Goal: Task Accomplishment & Management: Use online tool/utility

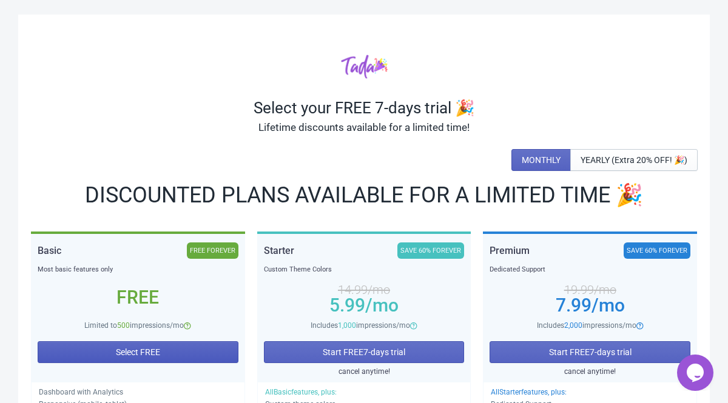
click at [119, 361] on button "Select FREE" at bounding box center [138, 352] width 201 height 22
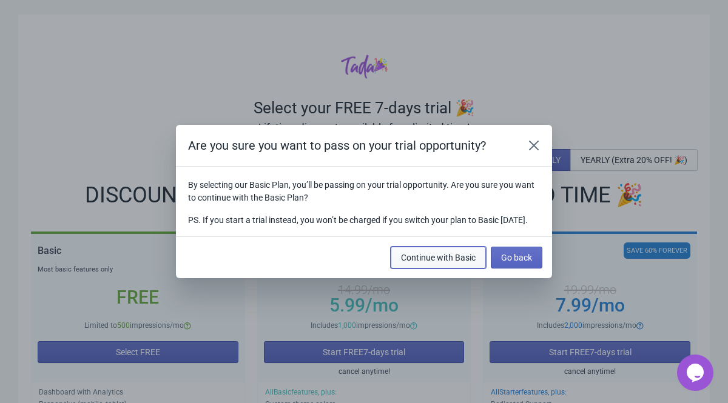
click at [413, 263] on span "Continue with Basic" at bounding box center [438, 258] width 75 height 10
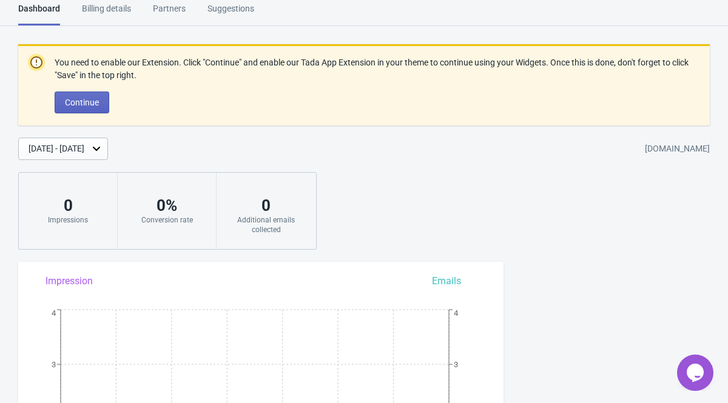
scroll to position [10, 0]
click at [102, 101] on button "Continue" at bounding box center [82, 102] width 55 height 22
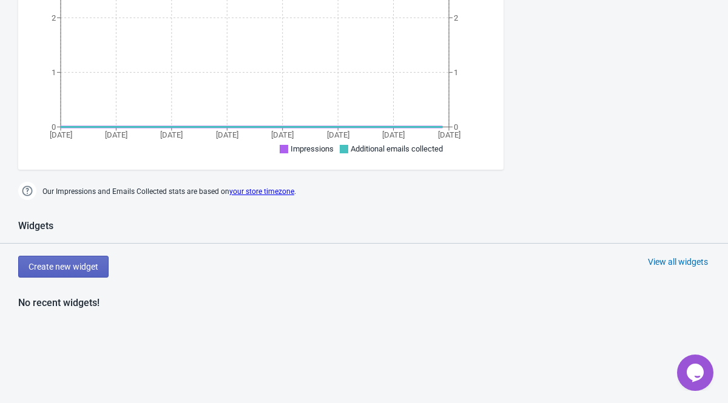
scroll to position [350, 0]
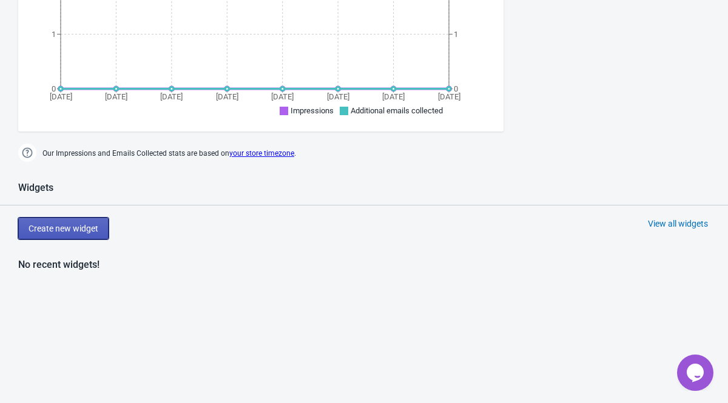
click at [83, 235] on button "Create new widget" at bounding box center [63, 229] width 90 height 22
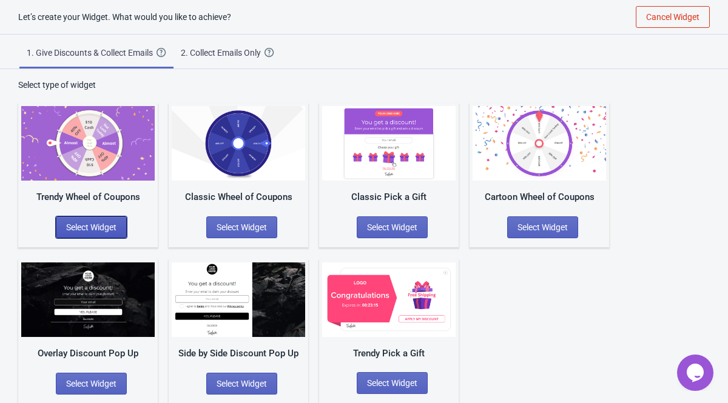
click at [88, 227] on span "Select Widget" at bounding box center [91, 228] width 50 height 10
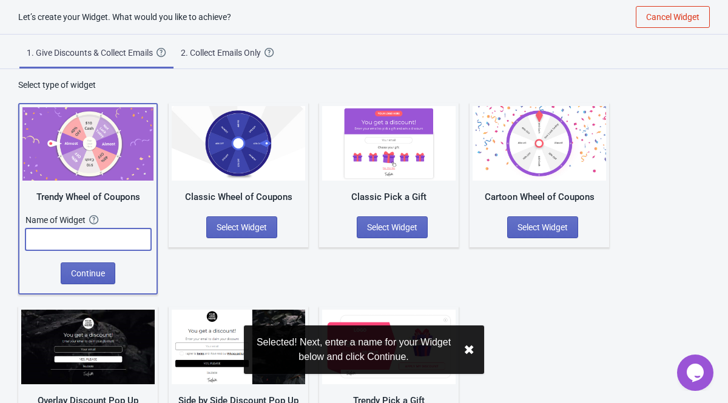
click at [89, 239] on input "text" at bounding box center [88, 240] width 126 height 22
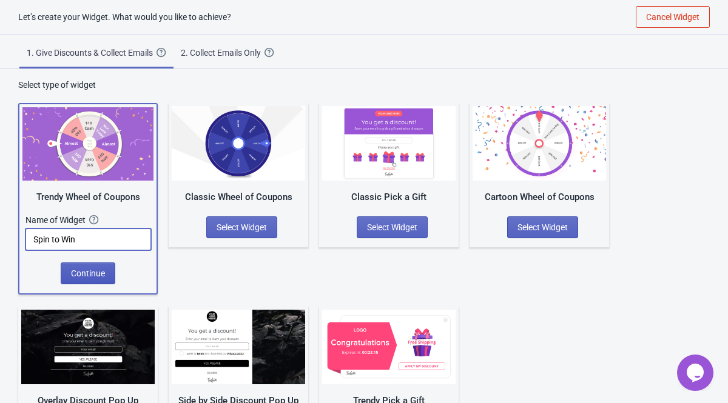
type input "Spin to Win"
click at [96, 280] on button "Continue" at bounding box center [88, 274] width 55 height 22
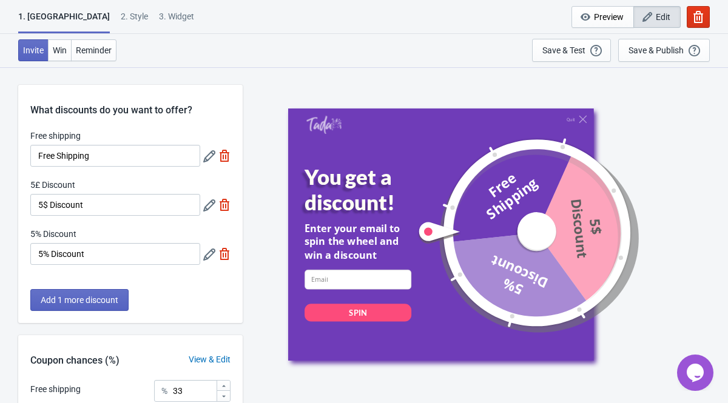
click at [219, 152] on img at bounding box center [224, 156] width 12 height 12
type input "50"
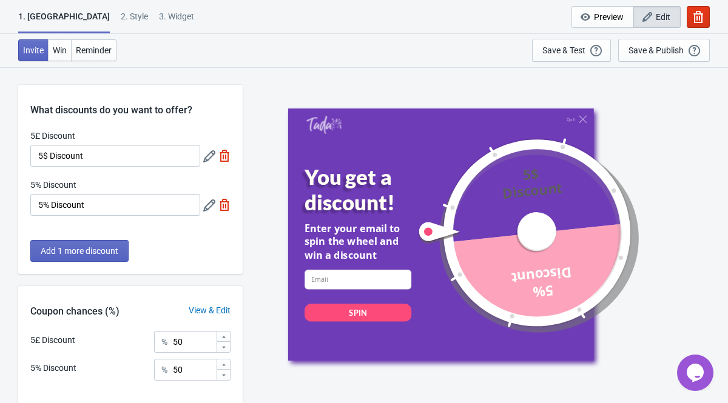
click at [219, 152] on img at bounding box center [224, 156] width 12 height 12
type input "100"
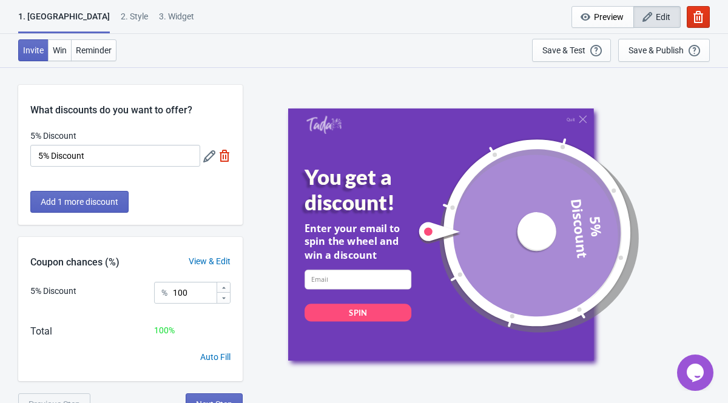
click at [219, 152] on img at bounding box center [224, 156] width 12 height 12
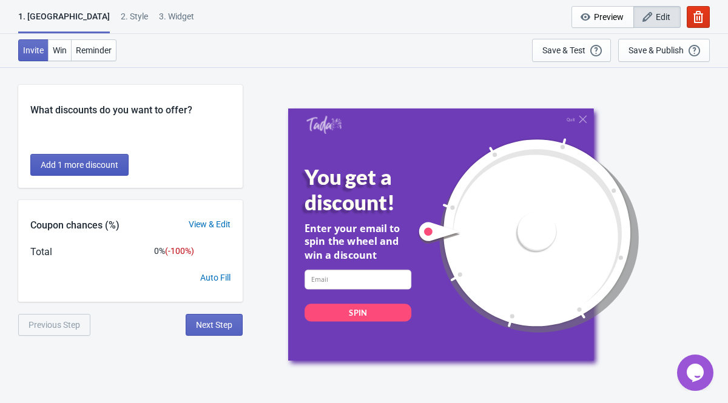
click at [93, 172] on button "Add 1 more discount" at bounding box center [79, 165] width 98 height 22
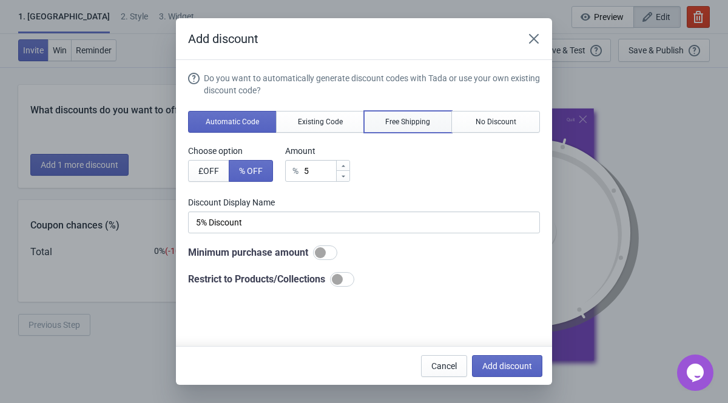
click at [410, 129] on button "Free Shipping" at bounding box center [408, 122] width 89 height 22
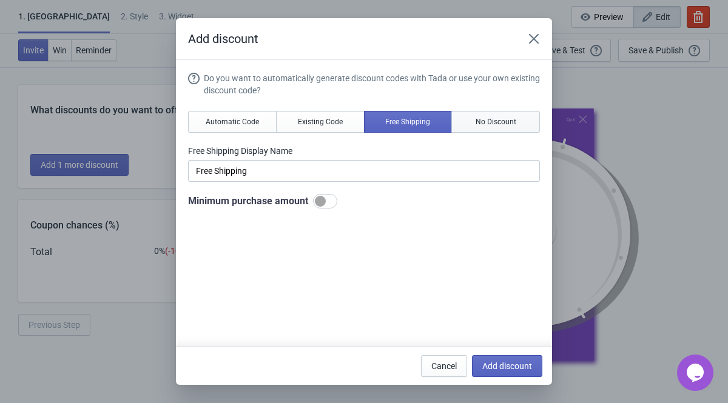
click at [479, 123] on span "No Discount" at bounding box center [495, 122] width 41 height 10
type input "Better luck next time"
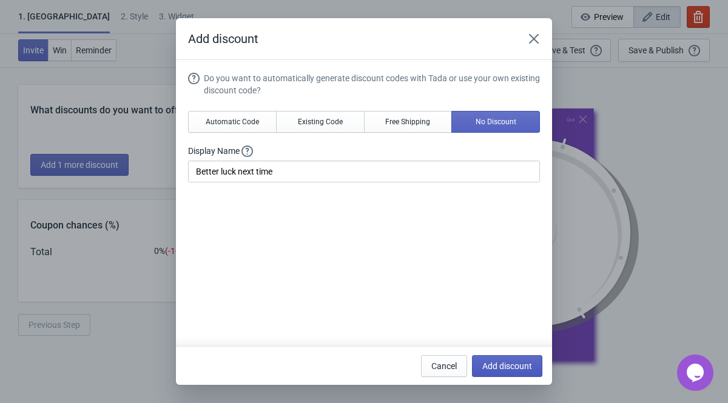
click at [495, 368] on span "Add discount" at bounding box center [507, 366] width 50 height 10
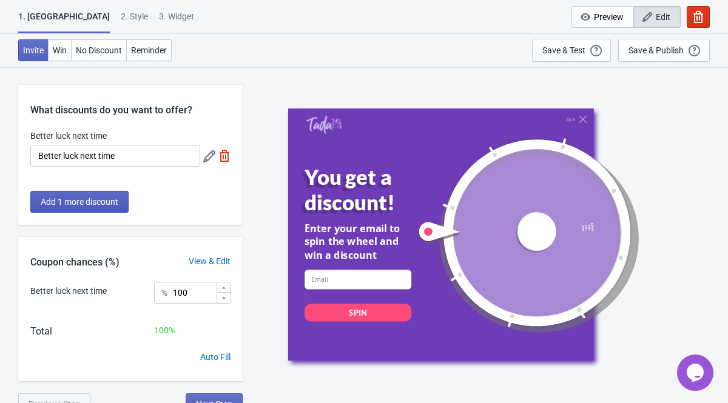
click at [82, 200] on span "Add 1 more discount" at bounding box center [80, 202] width 78 height 10
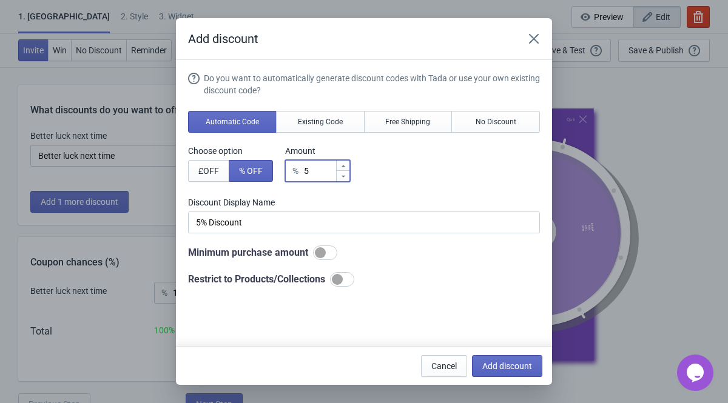
click at [330, 173] on input "5" at bounding box center [319, 171] width 32 height 22
type input "% Discount"
type input "2"
type input "2% Discount"
type input "2"
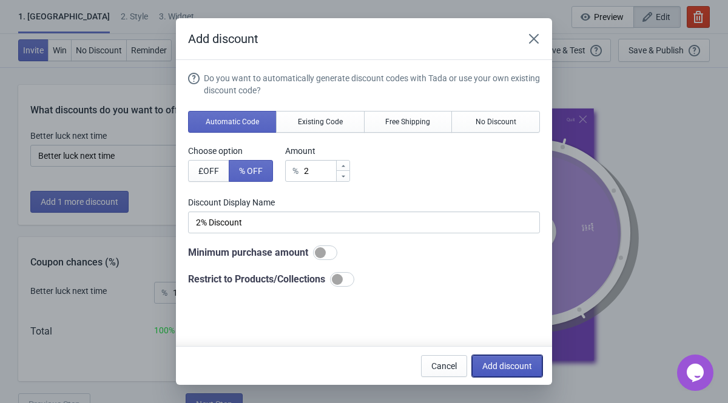
click at [479, 368] on button "Add discount" at bounding box center [507, 366] width 70 height 22
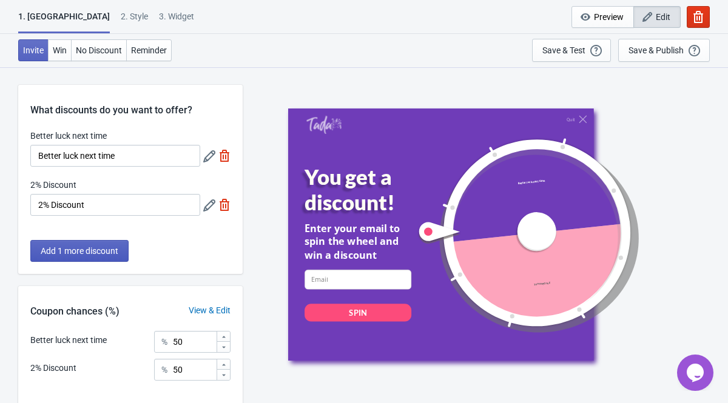
click at [85, 261] on button "Add 1 more discount" at bounding box center [79, 251] width 98 height 22
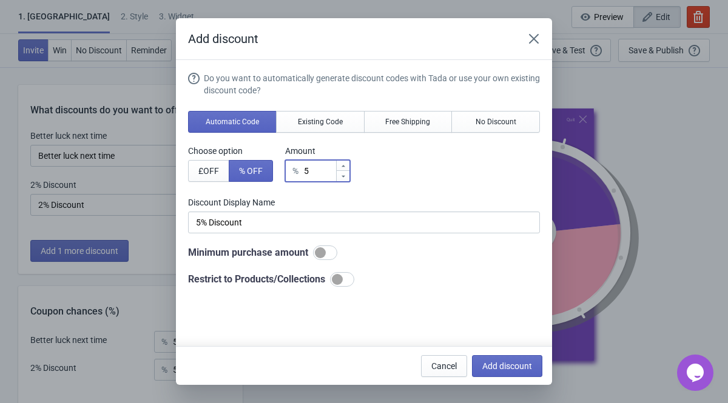
click at [320, 177] on input "5" at bounding box center [319, 171] width 32 height 22
click at [516, 371] on button "Add discount" at bounding box center [507, 366] width 70 height 22
type input "33"
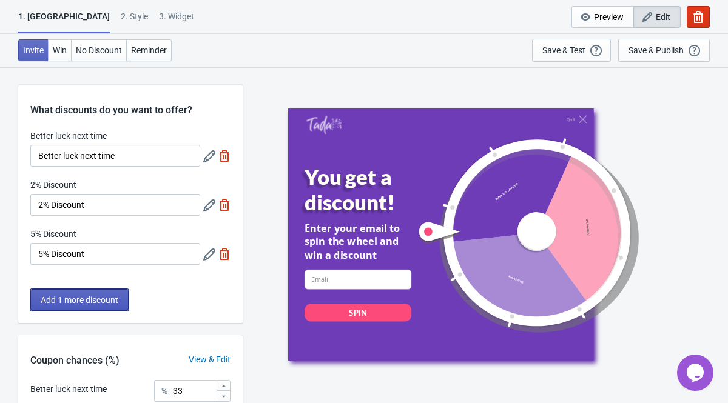
click at [109, 303] on span "Add 1 more discount" at bounding box center [80, 300] width 78 height 10
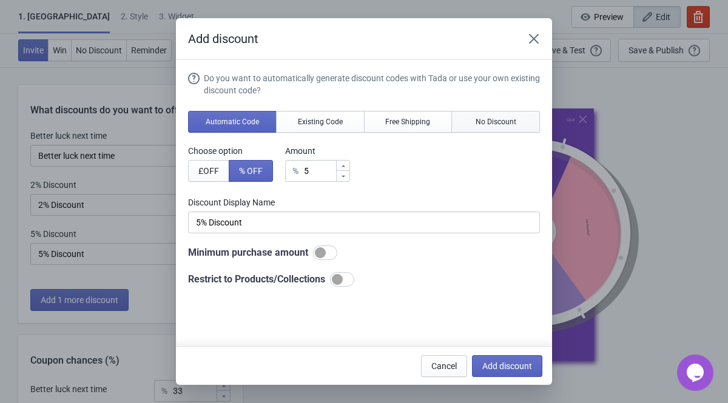
click at [480, 130] on button "No Discount" at bounding box center [495, 122] width 89 height 22
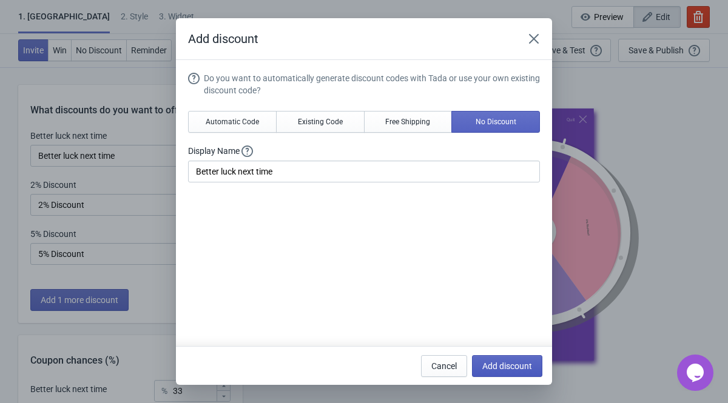
click at [488, 364] on span "Add discount" at bounding box center [507, 366] width 50 height 10
type input "25"
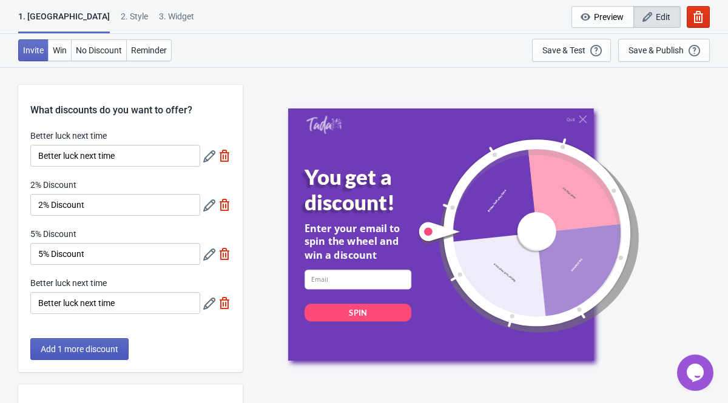
click at [105, 351] on span "Add 1 more discount" at bounding box center [80, 349] width 78 height 10
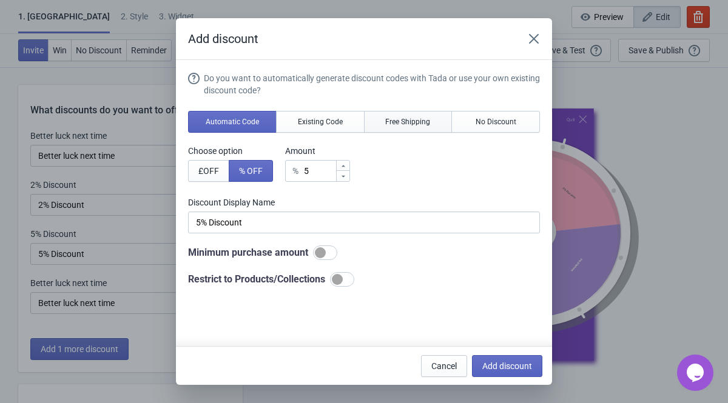
click at [424, 127] on button "Free Shipping" at bounding box center [408, 122] width 89 height 22
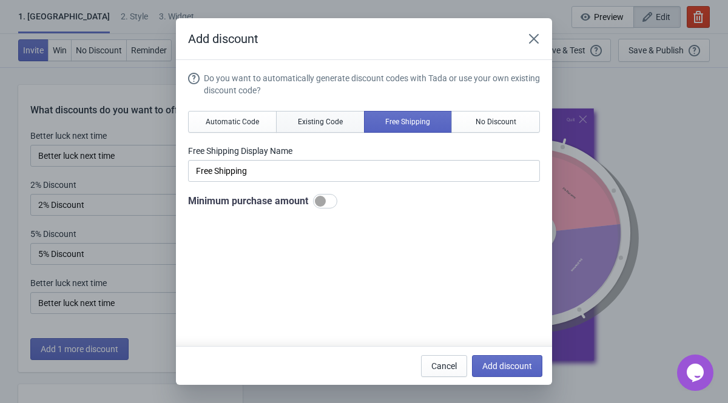
click at [320, 126] on span "Existing Code" at bounding box center [320, 122] width 45 height 10
type input "Your coupon name (5% OFF for example)"
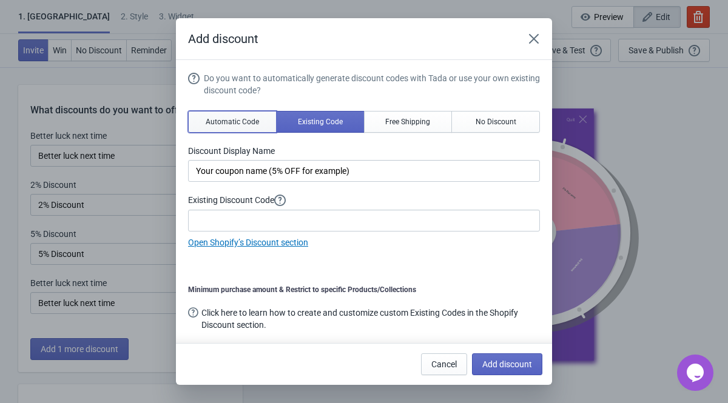
click at [232, 124] on span "Automatic Code" at bounding box center [232, 122] width 53 height 10
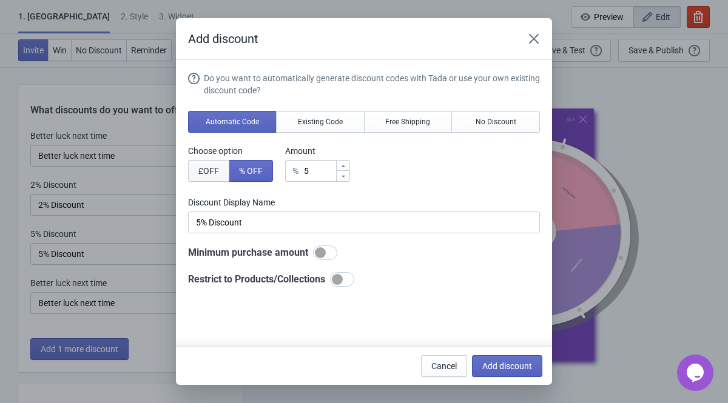
click at [212, 175] on span "£ OFF" at bounding box center [208, 171] width 21 height 10
type input "5£ Discount"
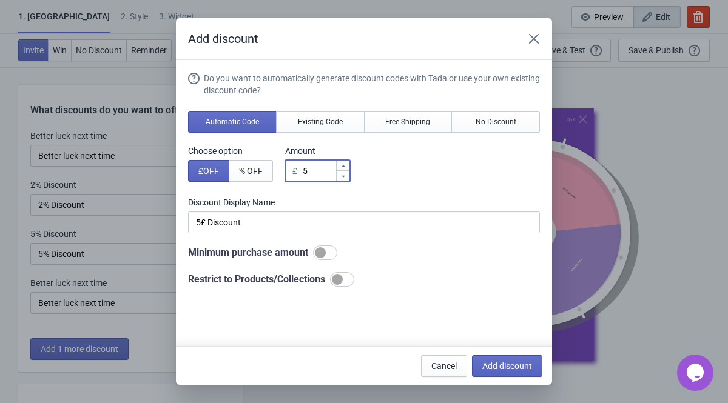
click at [318, 174] on input "5" at bounding box center [318, 171] width 33 height 22
type input "£ Discount"
type input "1"
type input "1£ Discount"
type input "10"
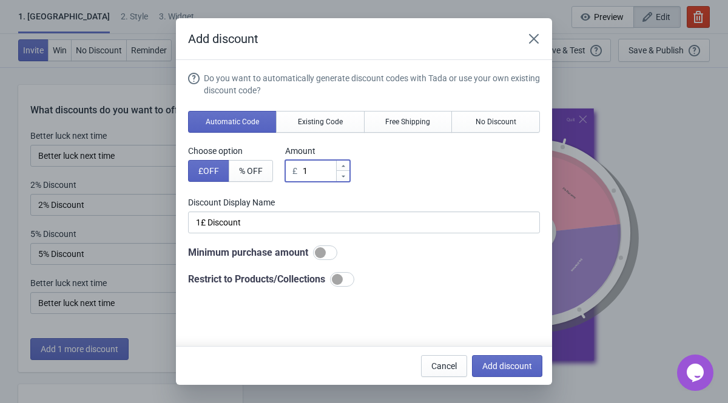
type input "10£ Discount"
click at [354, 274] on div at bounding box center [342, 279] width 24 height 15
type input "10"
checkbox input "true"
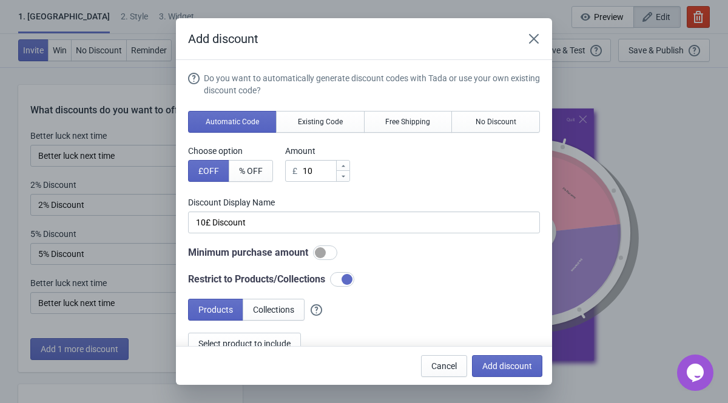
scroll to position [89, 0]
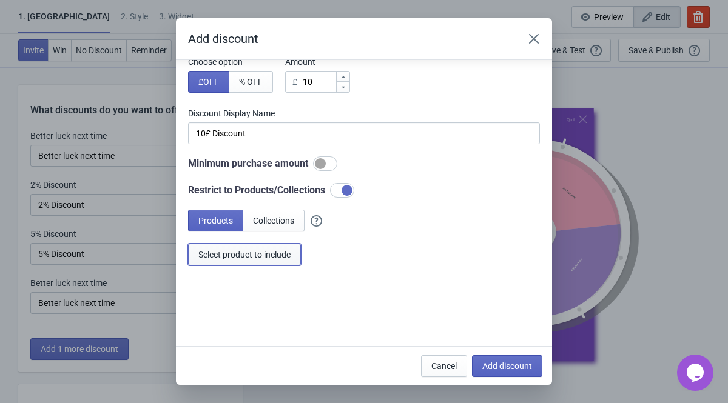
click at [267, 263] on button "Select product to include" at bounding box center [244, 255] width 113 height 22
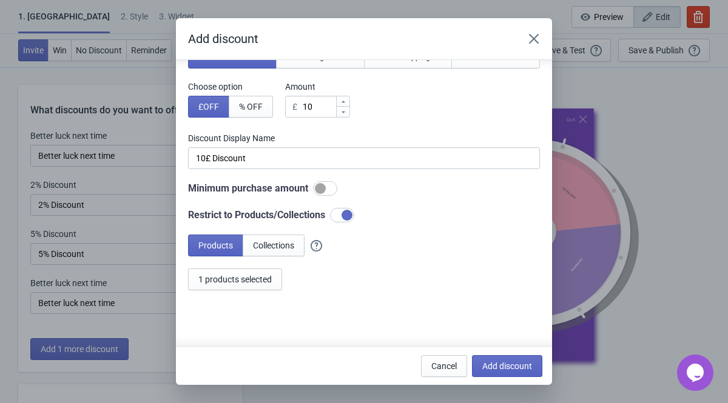
scroll to position [55, 0]
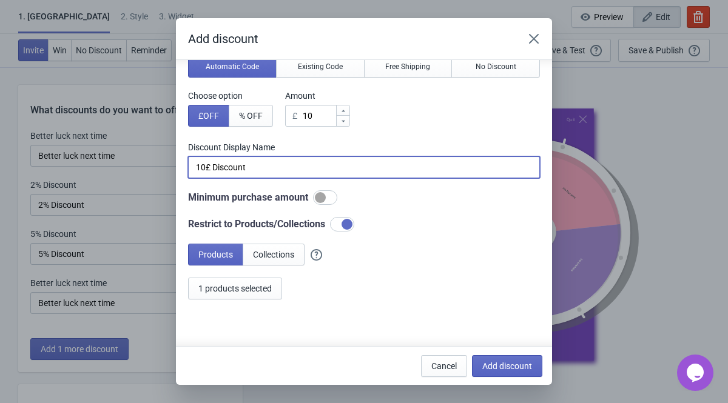
click at [210, 170] on input "10£ Discount" at bounding box center [364, 167] width 352 height 22
click at [196, 170] on input "10 Discount" at bounding box center [364, 167] width 352 height 22
click at [266, 172] on input "£10 Discount" at bounding box center [364, 167] width 352 height 22
type input "£10 Off "Feed The Tree" Hoodie"
click at [501, 371] on button "Add discount" at bounding box center [507, 366] width 70 height 22
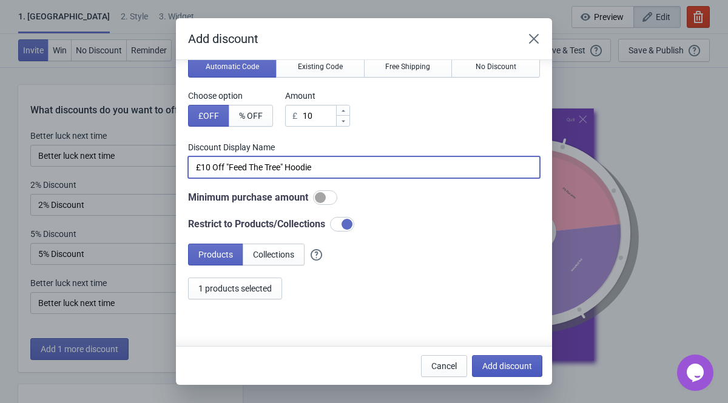
type input "20"
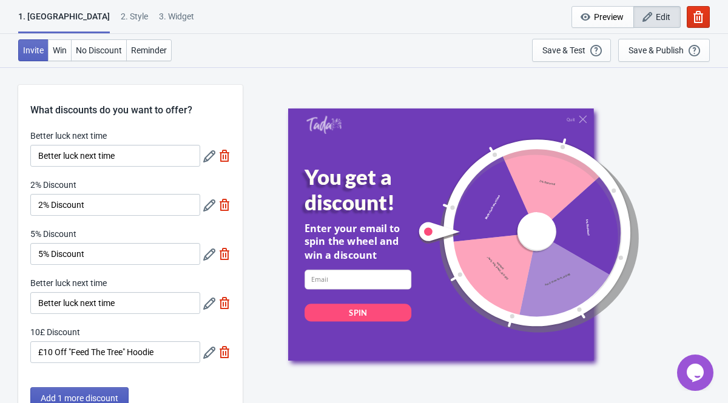
click at [96, 391] on button "Add 1 more discount" at bounding box center [79, 399] width 98 height 22
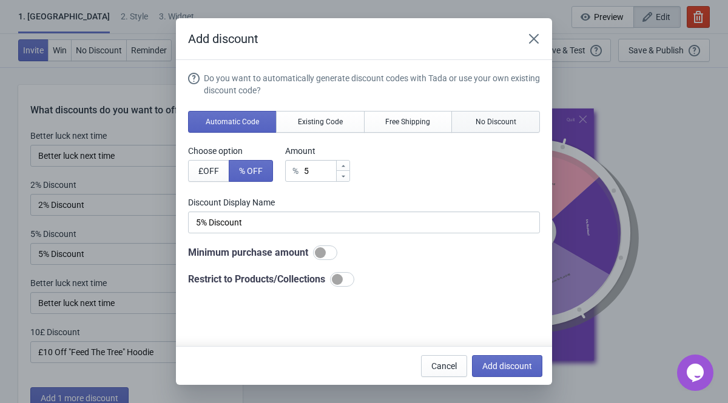
click at [498, 122] on span "No Discount" at bounding box center [495, 122] width 41 height 10
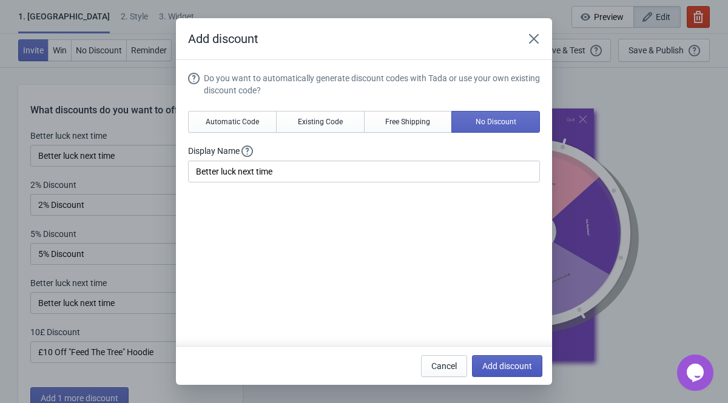
click at [497, 361] on span "Add discount" at bounding box center [507, 366] width 50 height 10
type input "16"
type input "17"
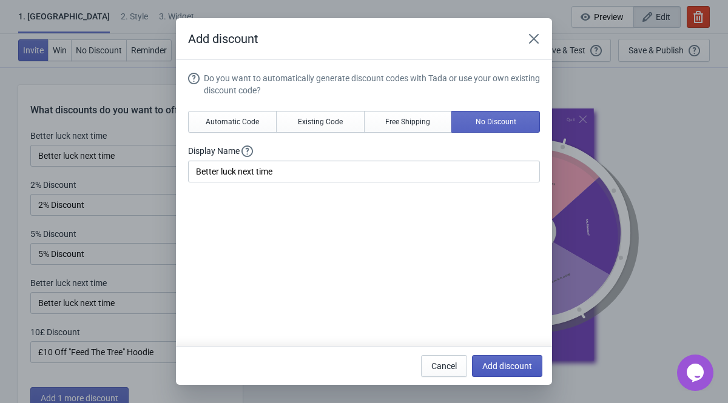
type input "17"
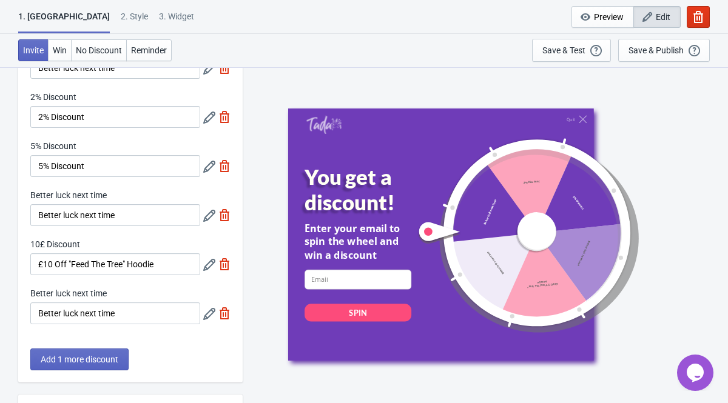
scroll to position [127, 0]
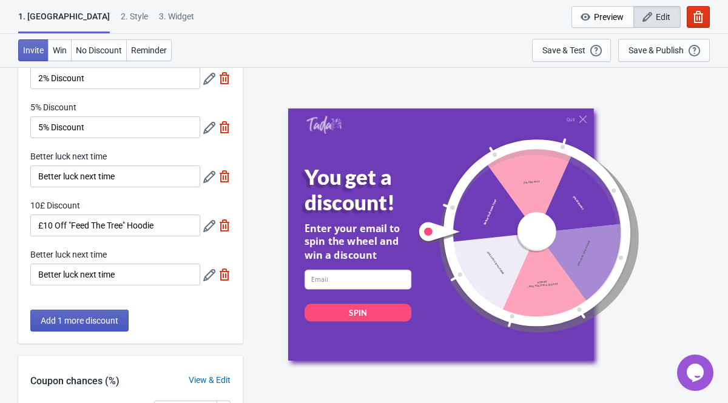
click at [89, 322] on span "Add 1 more discount" at bounding box center [80, 321] width 78 height 10
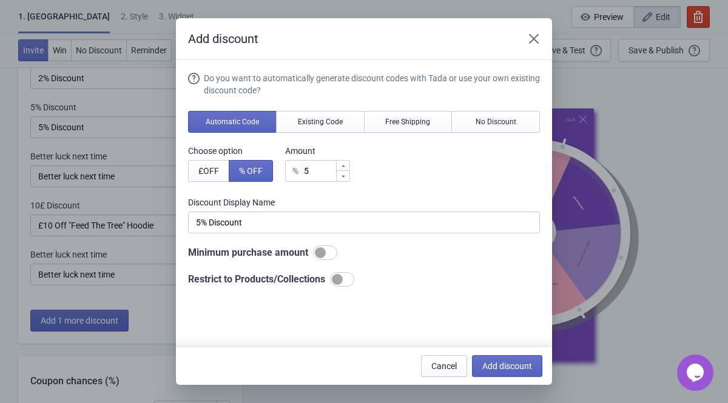
scroll to position [0, 0]
click at [334, 174] on input "5" at bounding box center [319, 171] width 32 height 22
type input "% Discount"
type input "1"
type input "1% Discount"
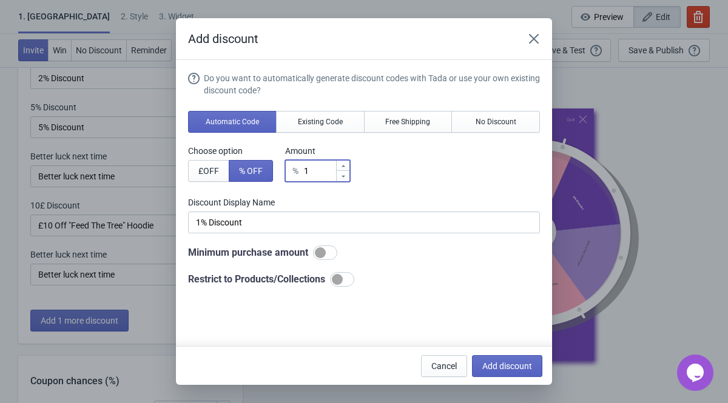
type input "10"
type input "10% Discount"
type input "10"
click at [512, 360] on button "Add discount" at bounding box center [507, 366] width 70 height 22
type input "14"
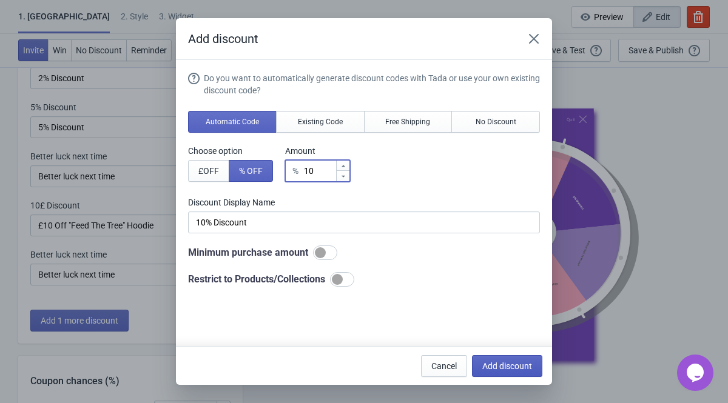
type input "14"
type input "15"
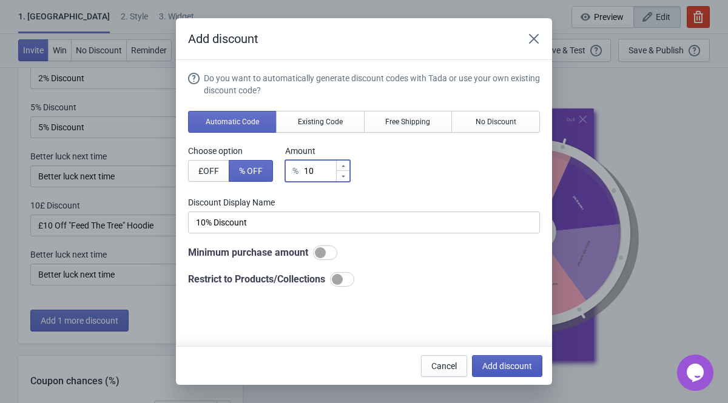
scroll to position [127, 0]
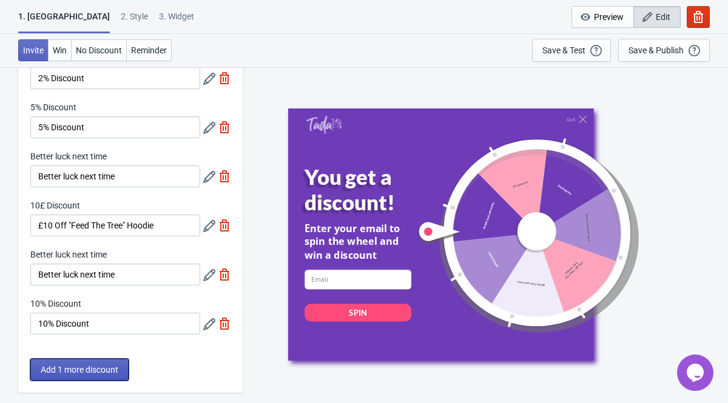
click at [79, 365] on span "Add 1 more discount" at bounding box center [80, 370] width 78 height 10
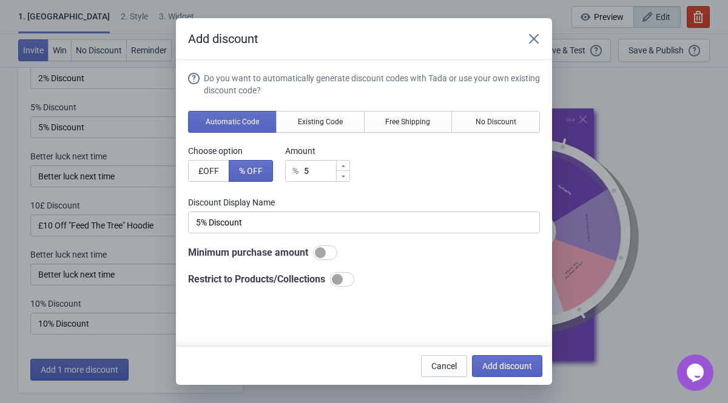
scroll to position [0, 0]
click at [485, 130] on button "No Discount" at bounding box center [495, 122] width 89 height 22
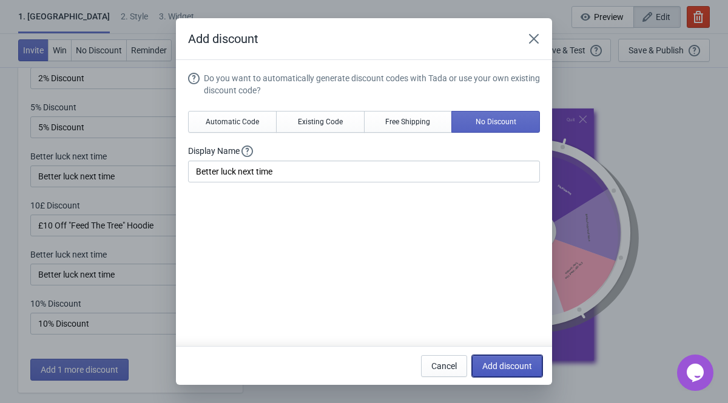
click at [492, 364] on span "Add discount" at bounding box center [507, 366] width 50 height 10
type input "12"
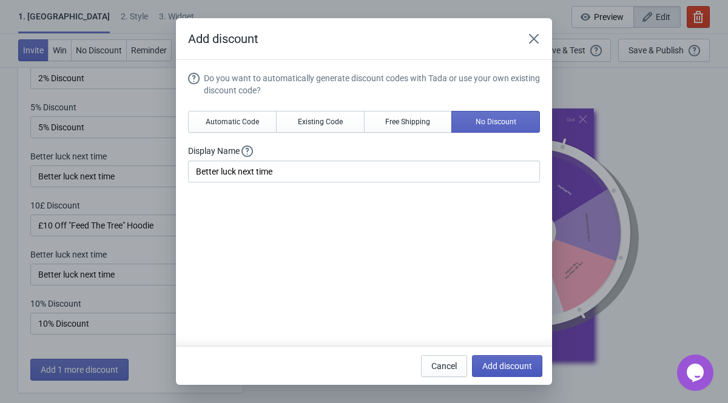
type input "13"
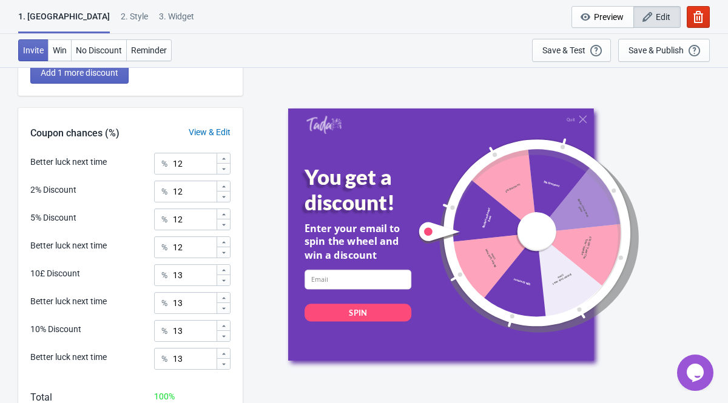
scroll to position [475, 0]
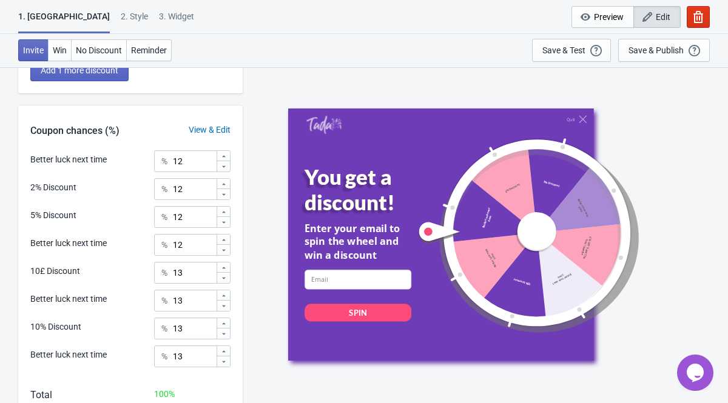
click at [224, 183] on icon at bounding box center [223, 184] width 7 height 7
click at [224, 196] on icon at bounding box center [223, 194] width 7 height 7
type input "12"
click at [229, 271] on div at bounding box center [222, 268] width 13 height 10
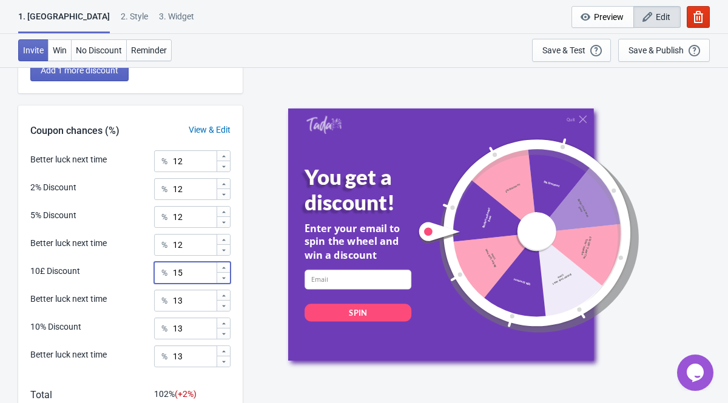
click at [229, 271] on div at bounding box center [222, 268] width 13 height 10
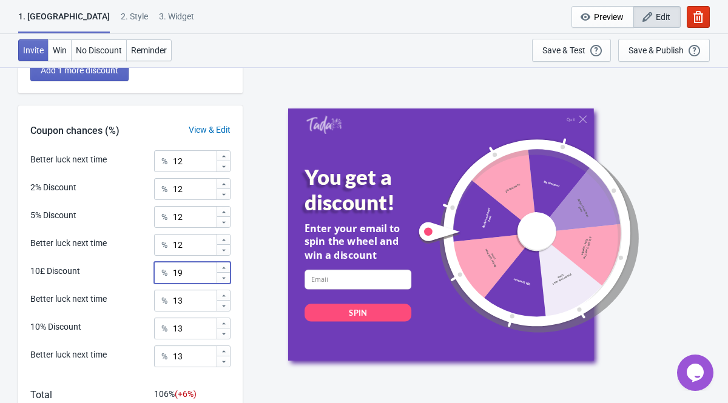
type input "20"
click at [224, 323] on icon at bounding box center [223, 323] width 7 height 7
type input "15"
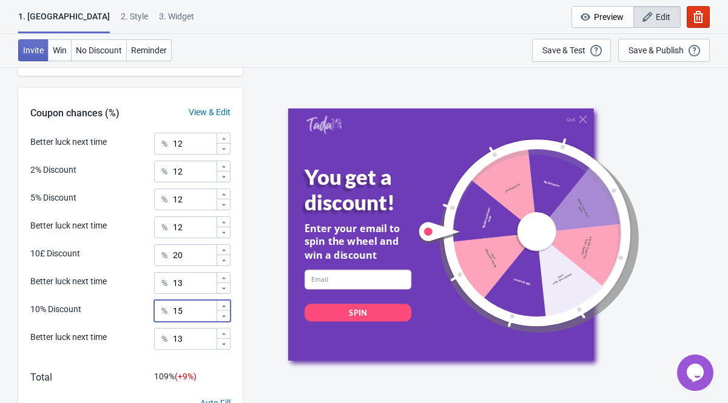
scroll to position [490, 0]
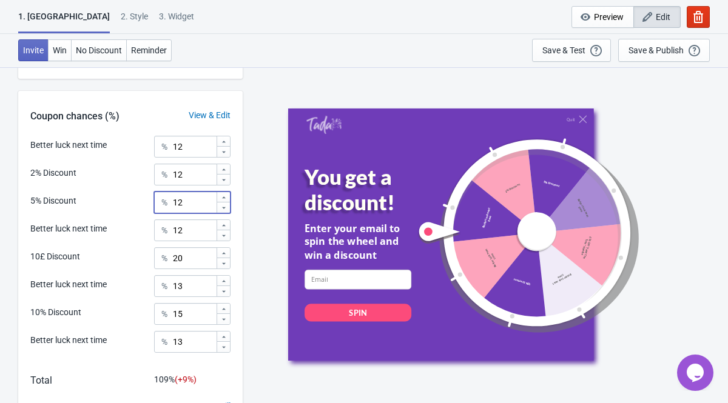
click at [221, 200] on icon at bounding box center [223, 197] width 7 height 7
click at [220, 199] on icon at bounding box center [223, 197] width 7 height 7
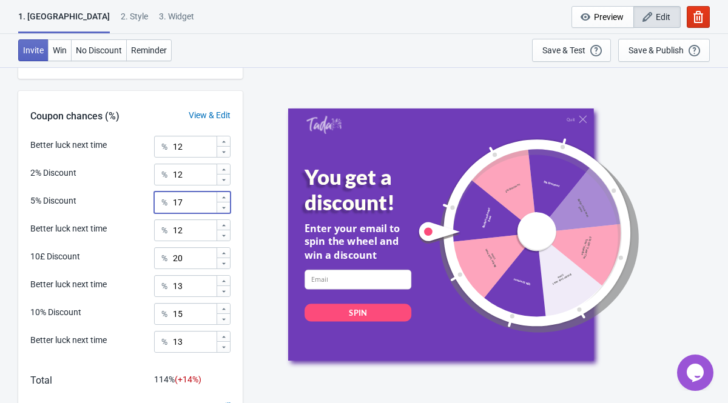
click at [220, 199] on icon at bounding box center [223, 197] width 7 height 7
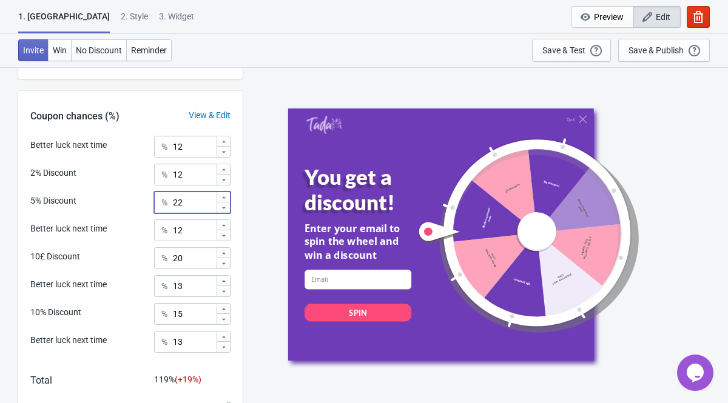
click at [220, 199] on icon at bounding box center [223, 197] width 7 height 7
click at [221, 208] on icon at bounding box center [223, 207] width 7 height 7
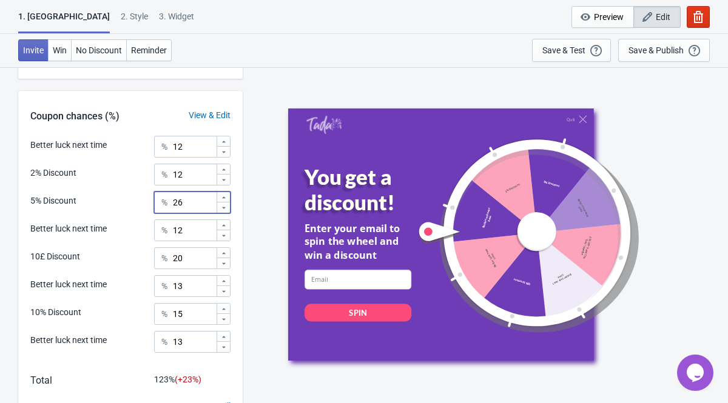
type input "25"
click at [221, 172] on icon at bounding box center [223, 169] width 7 height 7
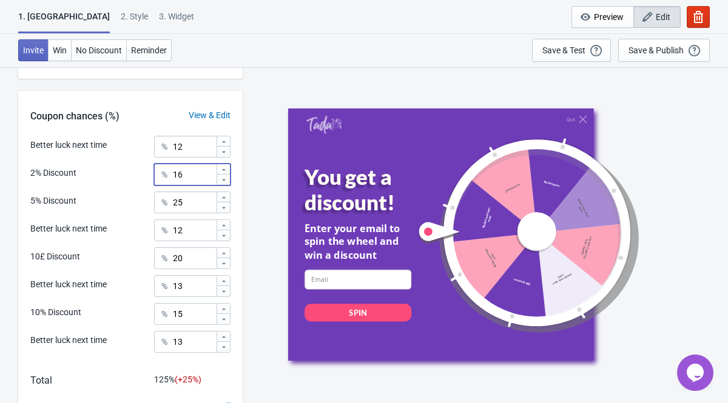
click at [221, 172] on icon at bounding box center [223, 169] width 7 height 7
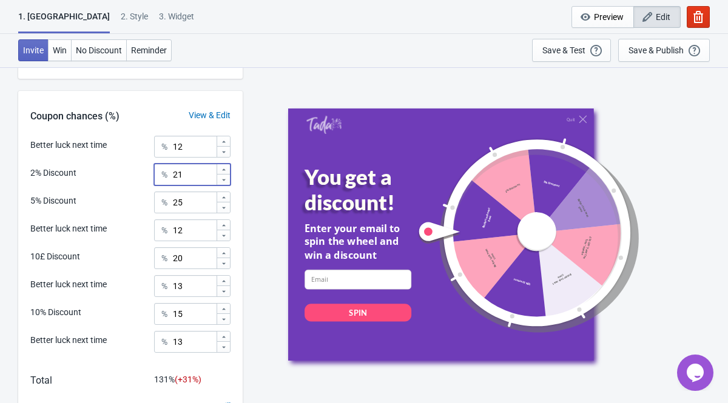
click at [221, 172] on icon at bounding box center [223, 169] width 7 height 7
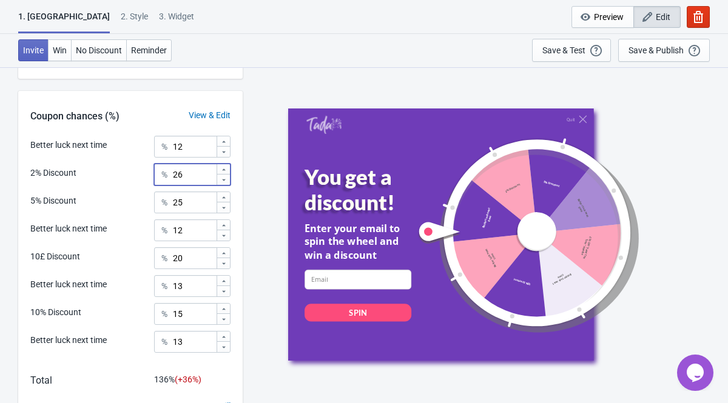
click at [221, 172] on icon at bounding box center [223, 169] width 7 height 7
type input "30"
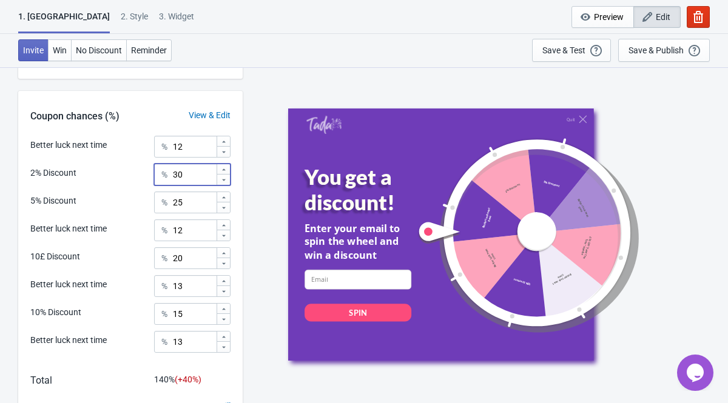
click at [227, 144] on icon at bounding box center [223, 141] width 7 height 7
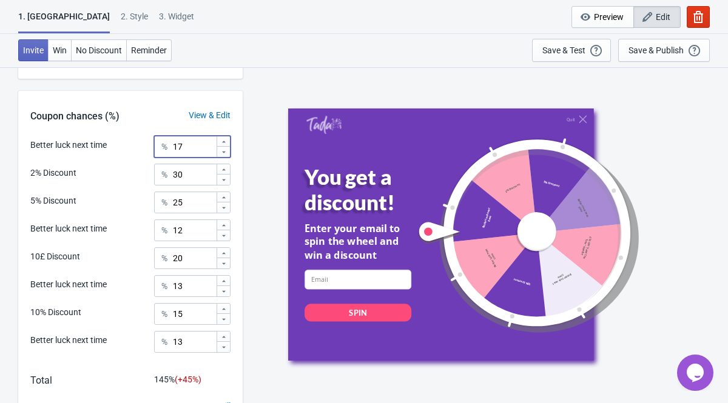
click at [178, 151] on input "17" at bounding box center [194, 147] width 44 height 22
type input "6"
type input "50"
click at [186, 226] on input "12" at bounding box center [194, 231] width 44 height 22
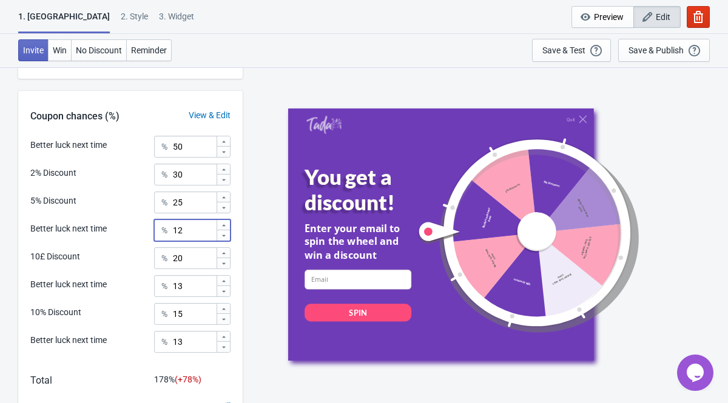
click at [186, 226] on input "12" at bounding box center [194, 231] width 44 height 22
click at [176, 230] on input "12" at bounding box center [194, 231] width 44 height 22
type input "40"
click at [184, 289] on input "13" at bounding box center [194, 286] width 44 height 22
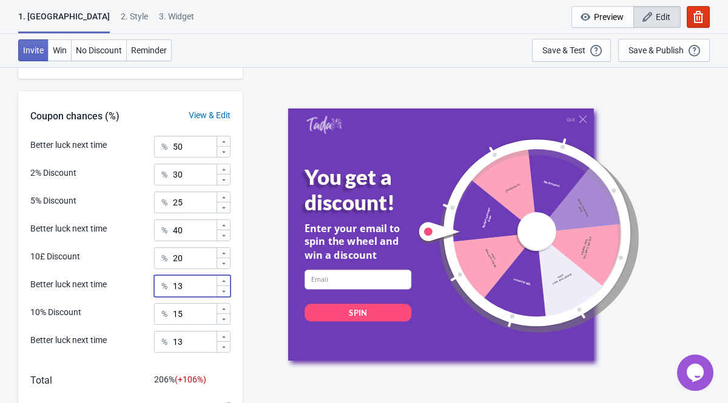
click at [184, 289] on input "13" at bounding box center [194, 286] width 44 height 22
click at [176, 287] on input "13" at bounding box center [194, 286] width 44 height 22
type input "45"
click at [182, 346] on input "13" at bounding box center [194, 342] width 44 height 22
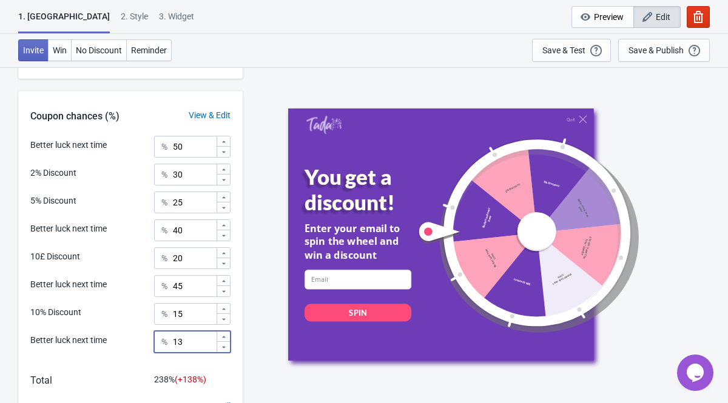
click at [182, 346] on input "13" at bounding box center [194, 342] width 44 height 22
click at [178, 343] on input "13" at bounding box center [194, 342] width 44 height 22
type input "50"
click at [117, 354] on div "Better luck next time % 50" at bounding box center [130, 346] width 200 height 30
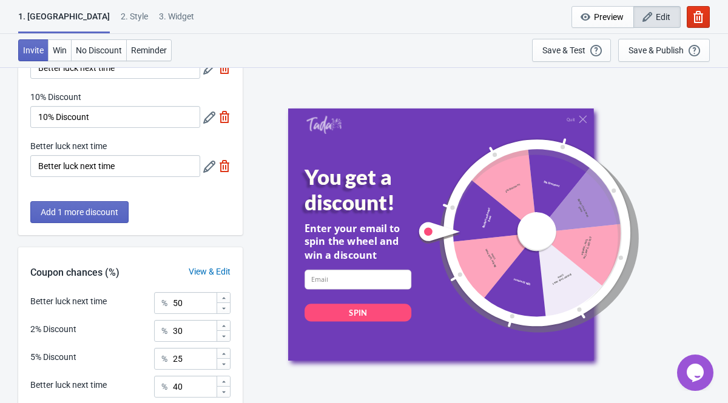
scroll to position [334, 0]
click at [561, 52] on div "Save & Test" at bounding box center [563, 50] width 43 height 10
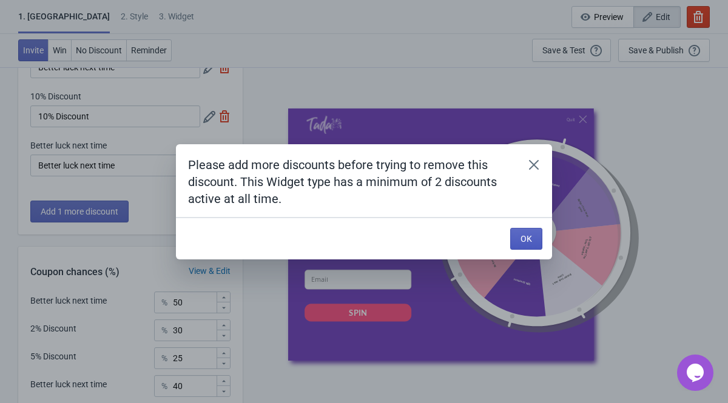
click at [520, 245] on button "OK" at bounding box center [526, 239] width 32 height 22
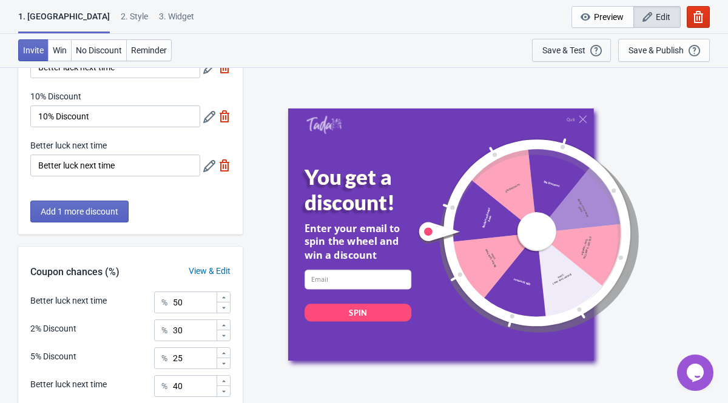
click at [571, 47] on div "Save & Test" at bounding box center [563, 50] width 43 height 10
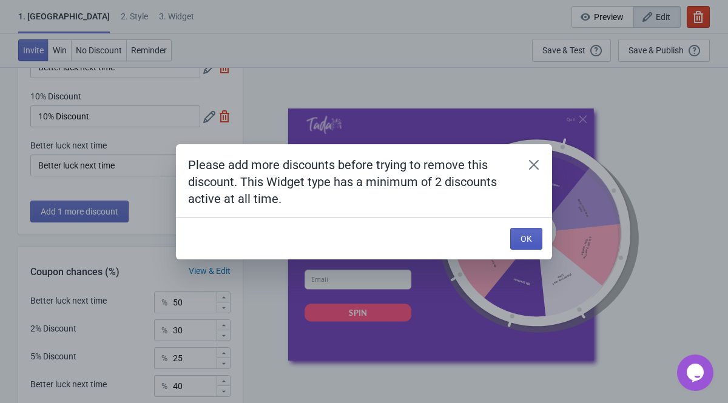
click at [519, 231] on button "OK" at bounding box center [526, 239] width 32 height 22
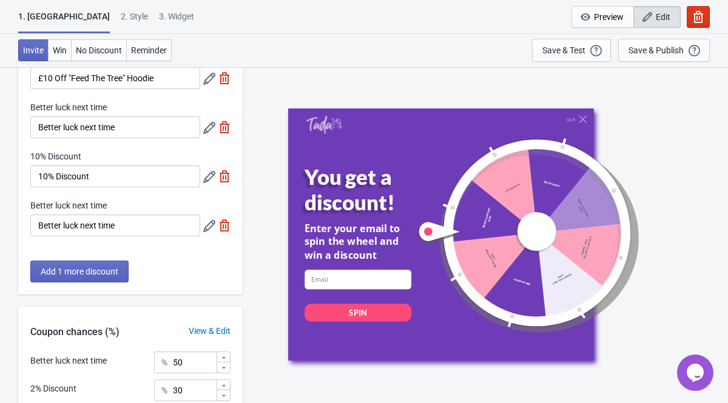
scroll to position [275, 0]
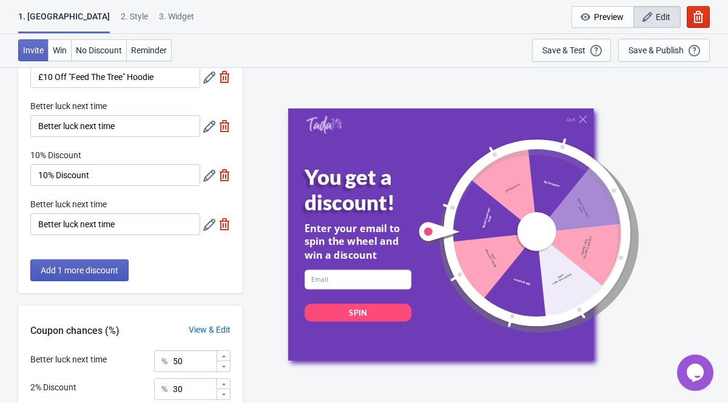
click at [126, 269] on button "Add 1 more discount" at bounding box center [79, 271] width 98 height 22
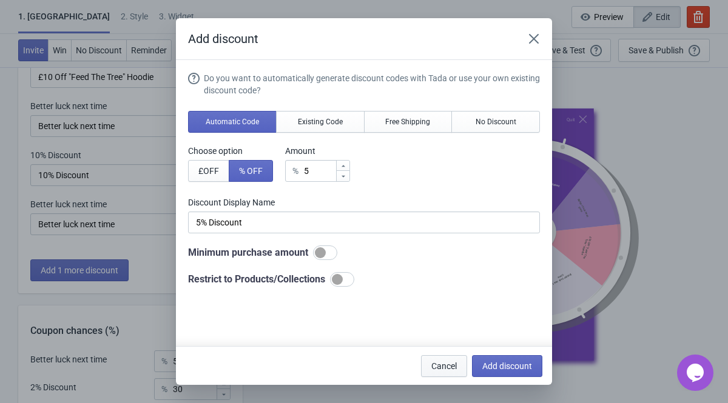
click at [458, 375] on button "Cancel" at bounding box center [444, 366] width 46 height 22
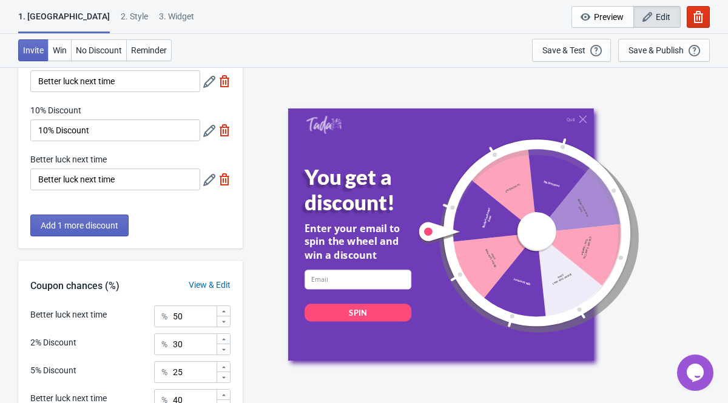
scroll to position [317, 0]
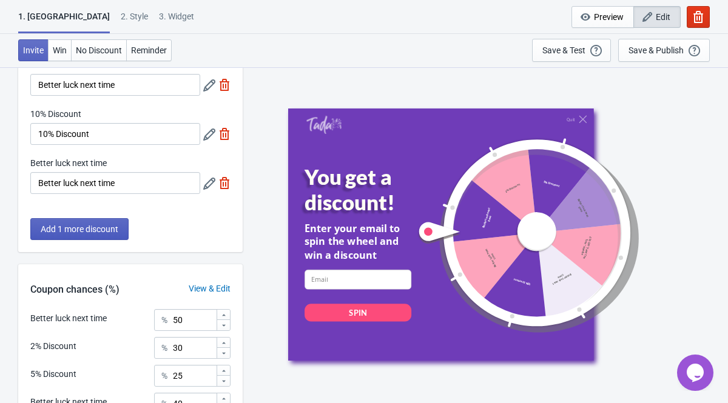
click at [104, 227] on span "Add 1 more discount" at bounding box center [80, 229] width 78 height 10
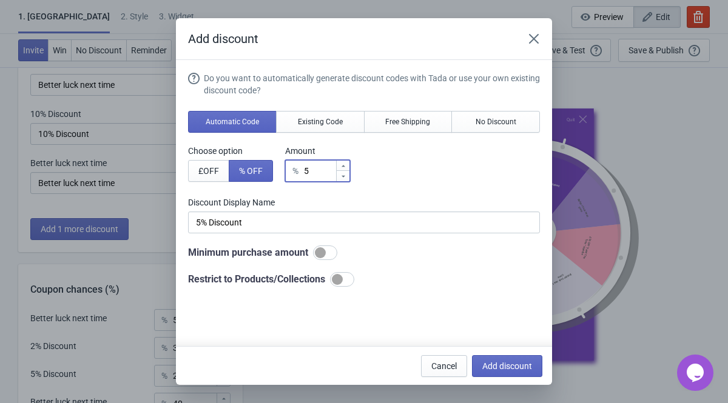
click at [320, 175] on input "5" at bounding box center [319, 171] width 32 height 22
drag, startPoint x: 320, startPoint y: 175, endPoint x: 307, endPoint y: 175, distance: 13.3
click at [307, 175] on div "% 5" at bounding box center [317, 171] width 65 height 22
type input "2"
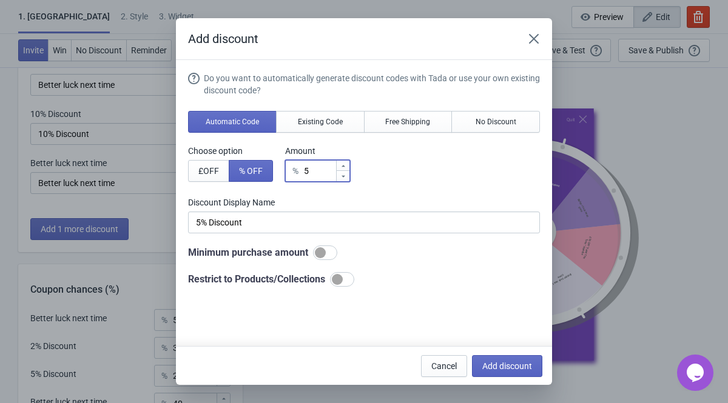
type input "2% Discount"
type input "25"
type input "25% Discount"
type input "25"
click at [365, 258] on div "Minimum purchase amount" at bounding box center [364, 253] width 352 height 15
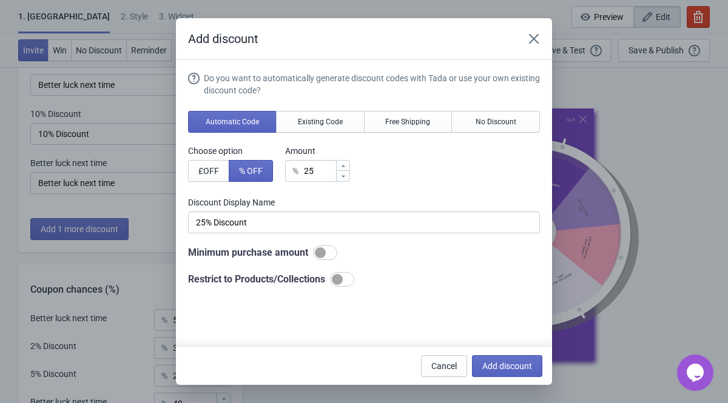
click at [326, 250] on div at bounding box center [320, 252] width 11 height 11
checkbox input "true"
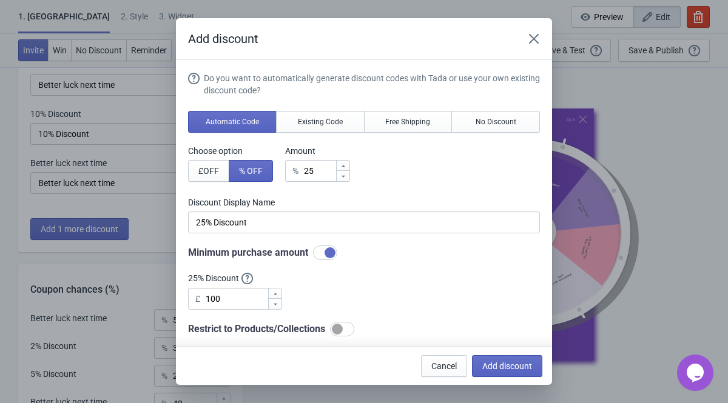
click at [342, 300] on div "Do you want to automatically generate discount codes with Tada or use your own …" at bounding box center [364, 204] width 352 height 264
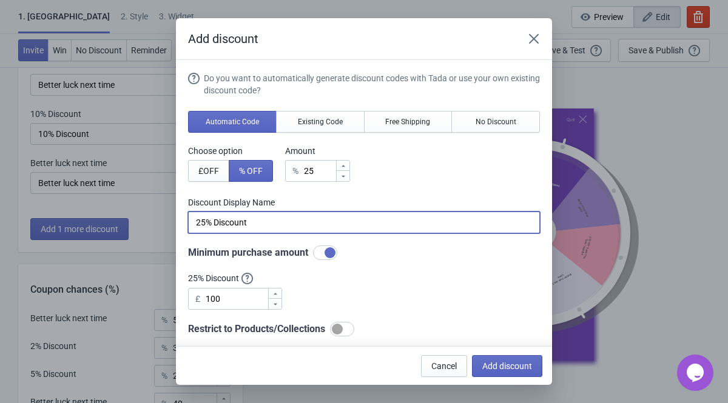
click at [277, 223] on input "25% Discount" at bounding box center [364, 223] width 352 height 22
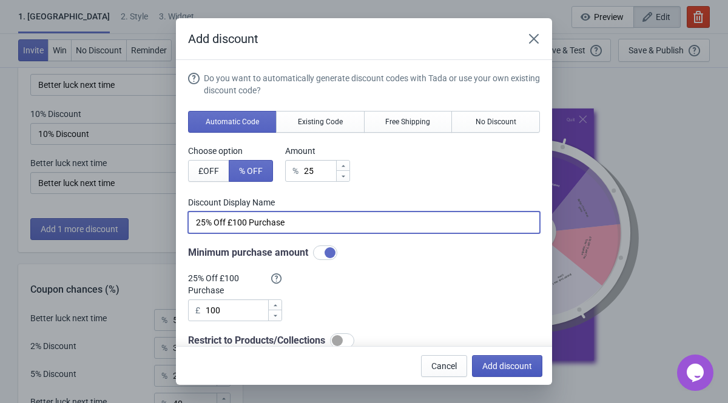
type input "25% Off £100 Purchase"
click at [489, 364] on span "Add discount" at bounding box center [507, 366] width 50 height 10
type input "11"
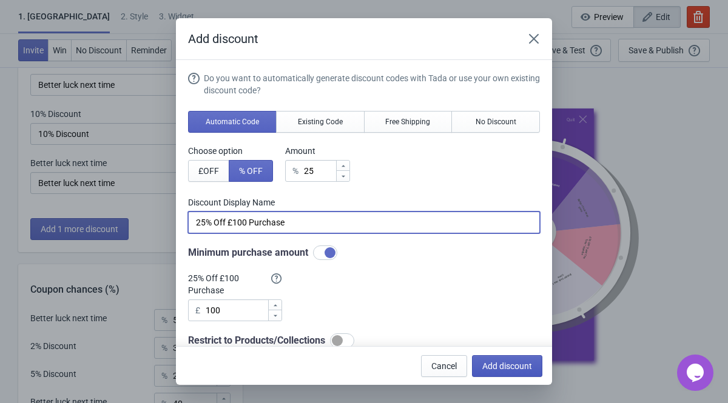
type input "11"
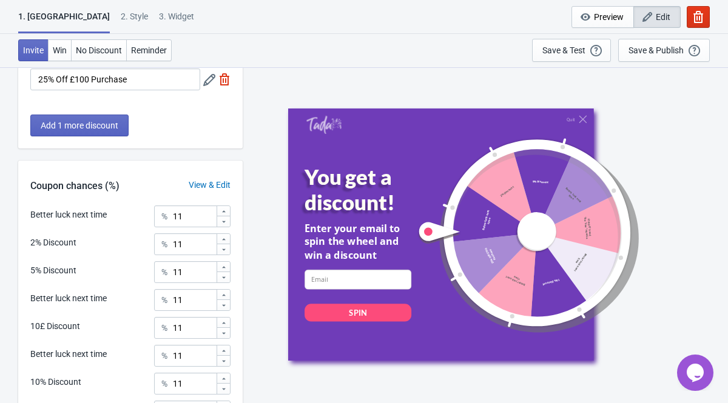
scroll to position [628, 0]
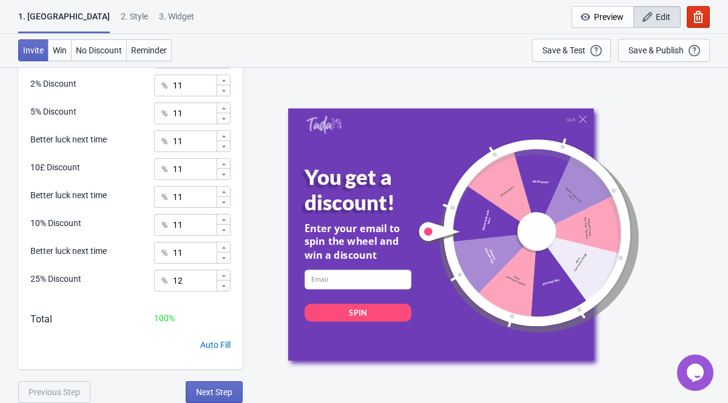
click at [219, 351] on div "Auto Fill" at bounding box center [215, 345] width 30 height 13
click at [192, 310] on div "Better luck next time % 11 2% Discount % 11 5% Discount % 11 Better luck next t…" at bounding box center [130, 208] width 224 height 323
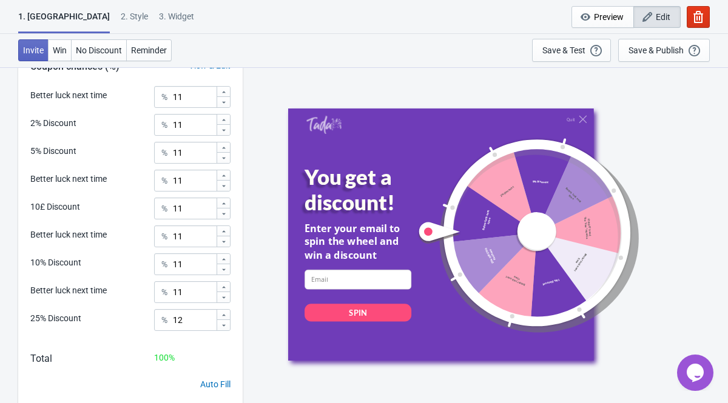
scroll to position [585, 0]
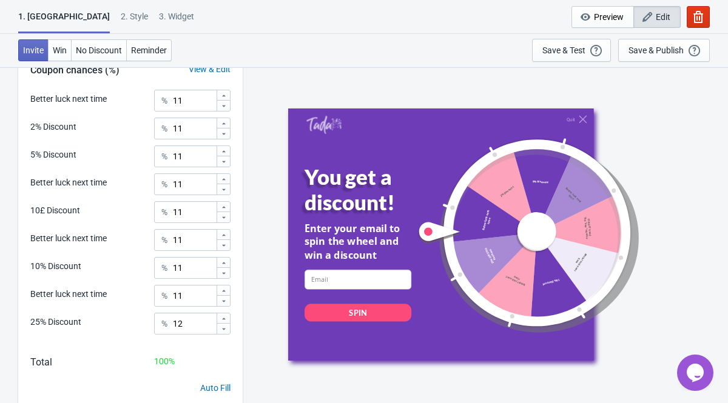
click at [217, 75] on div "View & Edit" at bounding box center [209, 69] width 66 height 13
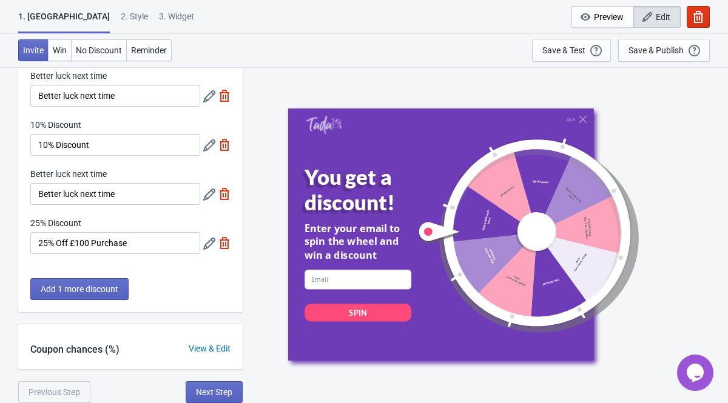
scroll to position [306, 0]
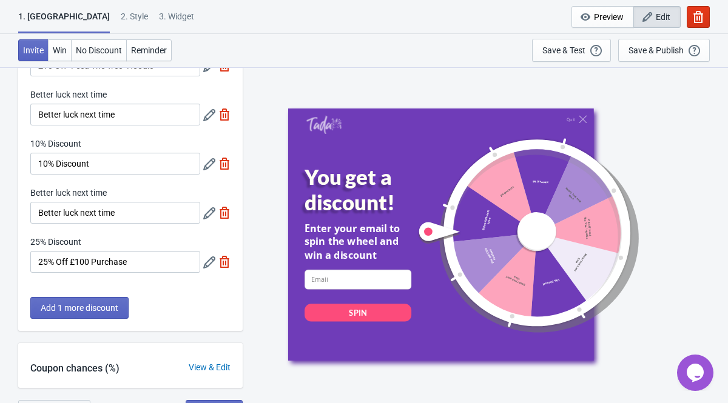
click at [205, 364] on div "View & Edit" at bounding box center [209, 367] width 66 height 13
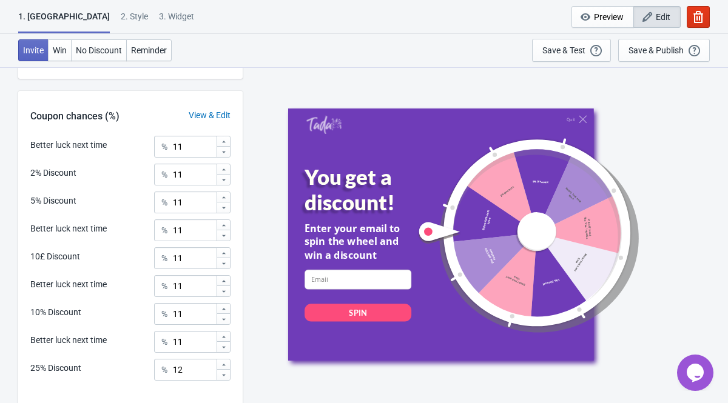
scroll to position [599, 0]
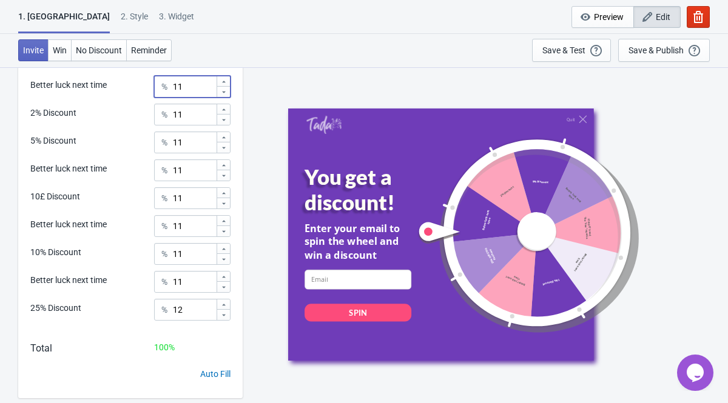
click at [224, 93] on icon at bounding box center [223, 92] width 7 height 7
type input "10"
click at [224, 123] on div at bounding box center [222, 119] width 13 height 11
type input "10"
click at [224, 149] on icon at bounding box center [223, 147] width 7 height 7
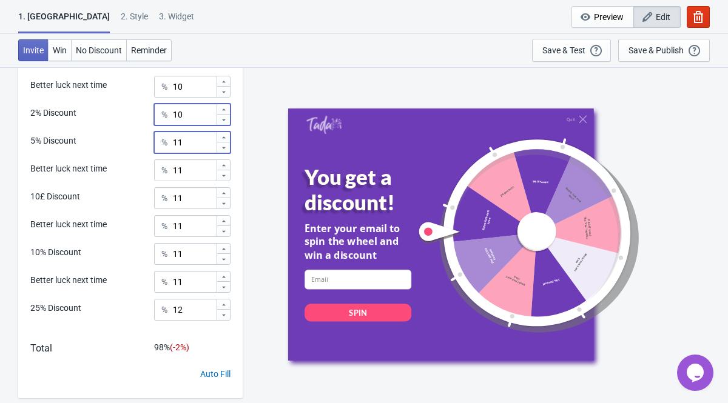
type input "10"
click at [226, 179] on icon at bounding box center [223, 175] width 7 height 7
type input "10"
click at [225, 204] on icon at bounding box center [223, 203] width 7 height 7
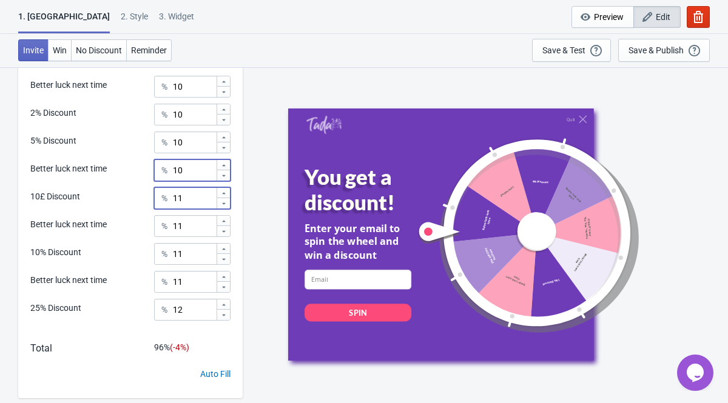
type input "10"
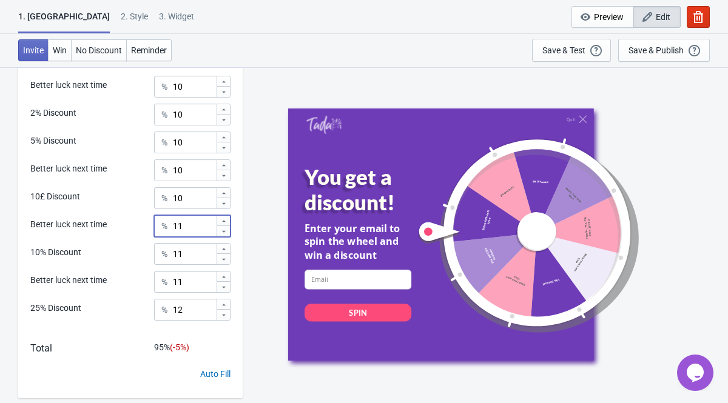
click at [224, 235] on div at bounding box center [222, 231] width 13 height 11
type input "10"
click at [226, 260] on icon at bounding box center [223, 259] width 7 height 7
type input "10"
click at [226, 290] on div at bounding box center [222, 286] width 13 height 11
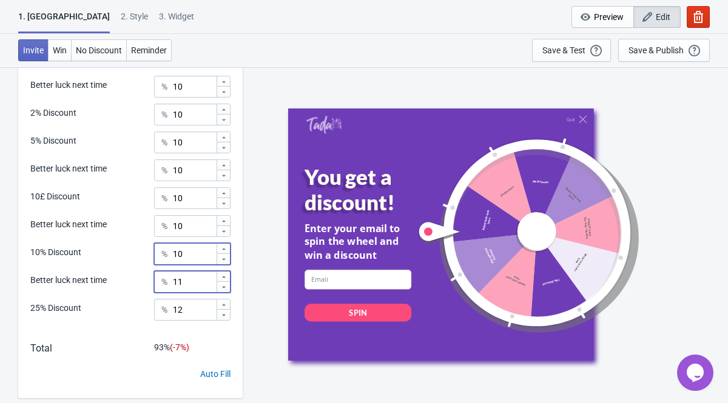
type input "10"
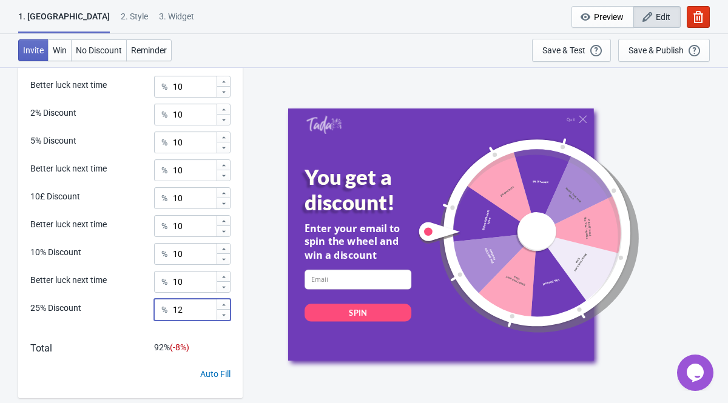
click at [226, 318] on icon at bounding box center [223, 315] width 7 height 7
click at [224, 305] on icon at bounding box center [224, 305] width 4 height 2
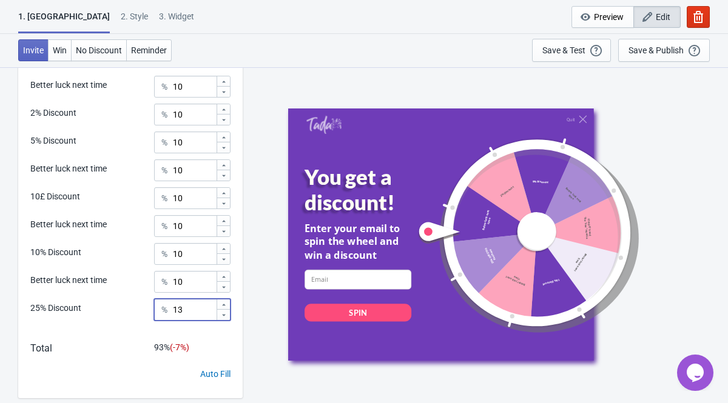
click at [224, 305] on icon at bounding box center [224, 305] width 4 height 2
click at [226, 316] on icon at bounding box center [223, 315] width 7 height 7
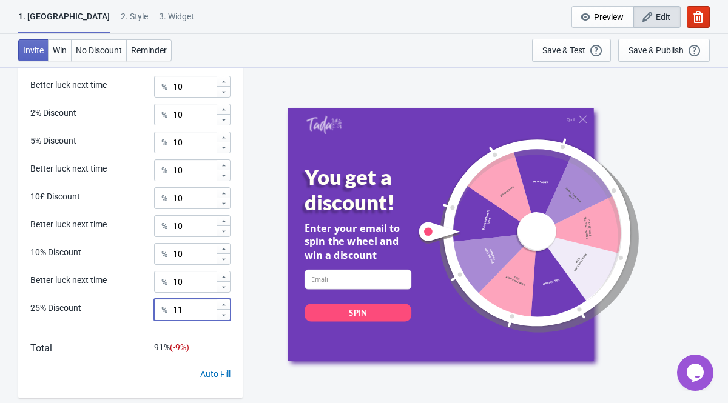
type input "10"
click at [223, 195] on icon at bounding box center [223, 193] width 7 height 7
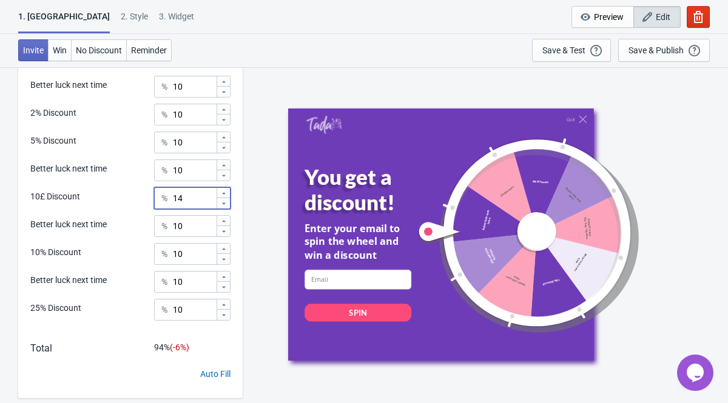
click at [223, 195] on icon at bounding box center [223, 193] width 7 height 7
type input "15"
click at [221, 247] on icon at bounding box center [223, 249] width 7 height 7
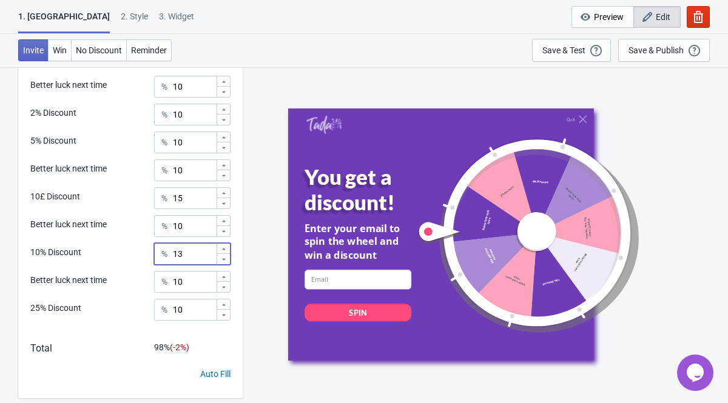
click at [221, 247] on icon at bounding box center [223, 249] width 7 height 7
type input "15"
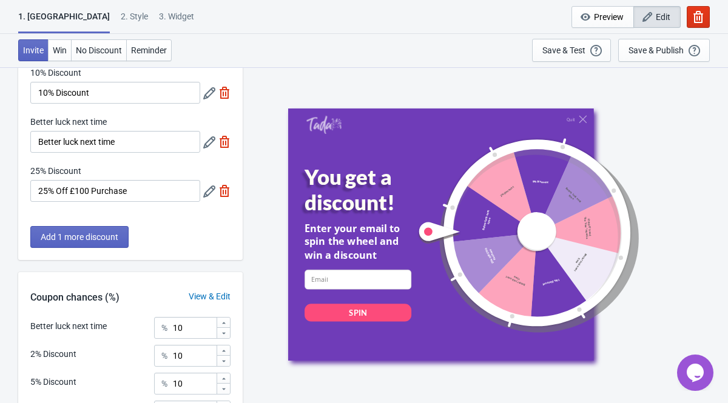
scroll to position [341, 0]
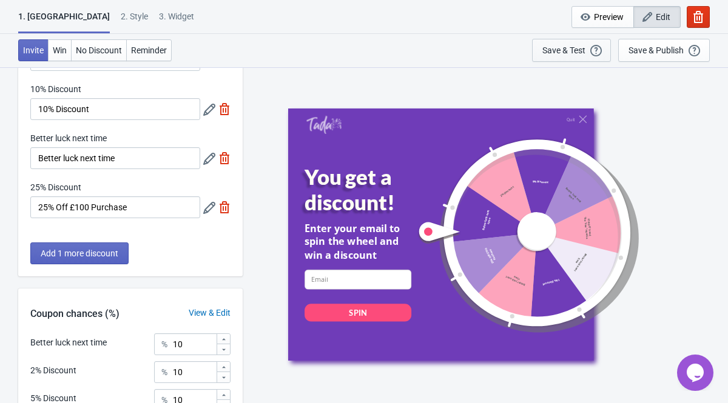
click at [569, 53] on div "Save & Test" at bounding box center [563, 50] width 43 height 10
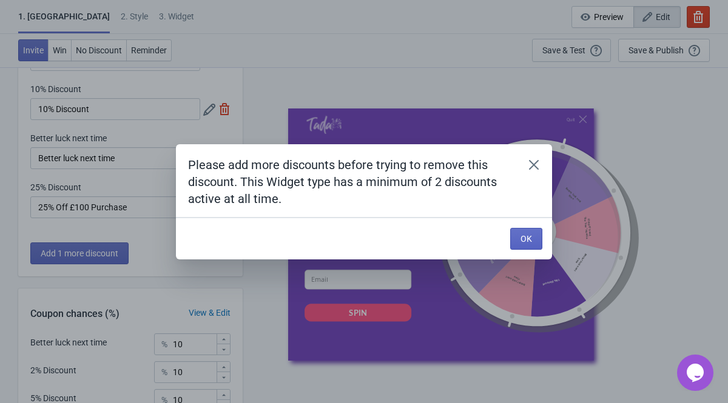
scroll to position [0, 0]
click at [522, 232] on button "OK" at bounding box center [526, 239] width 32 height 22
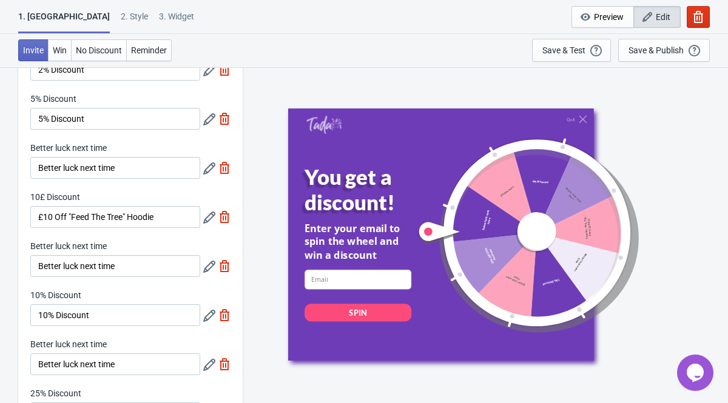
scroll to position [43, 0]
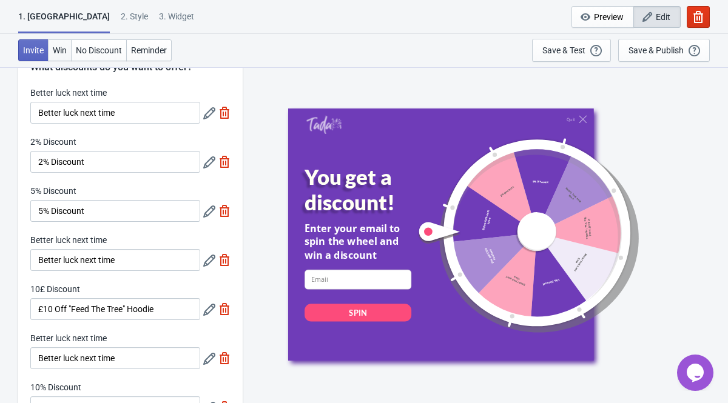
click at [62, 55] on span "Win" at bounding box center [60, 50] width 14 height 10
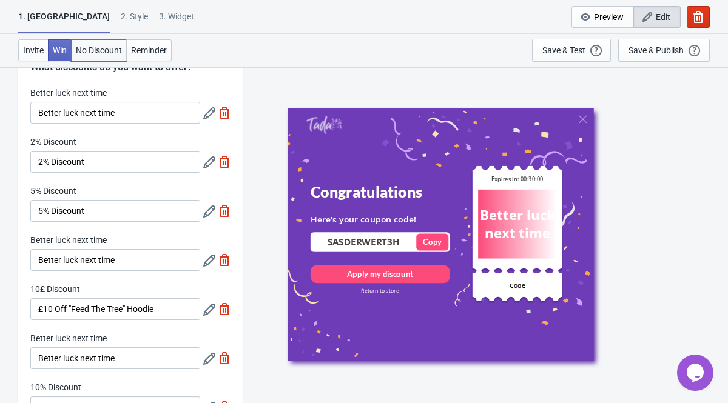
click at [100, 53] on span "No Discount" at bounding box center [99, 50] width 46 height 10
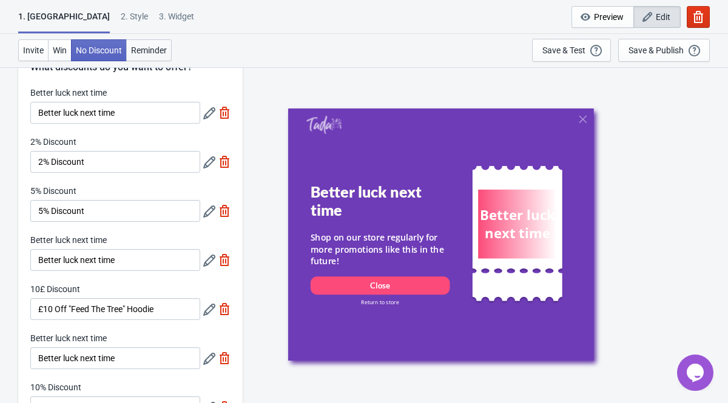
click at [153, 61] on button "Reminder" at bounding box center [148, 50] width 45 height 22
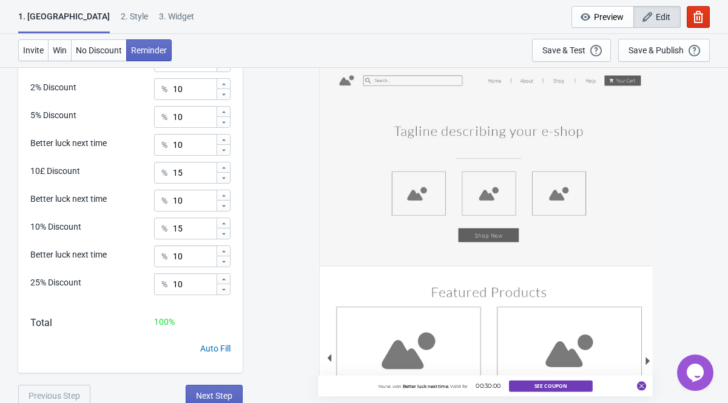
scroll to position [628, 0]
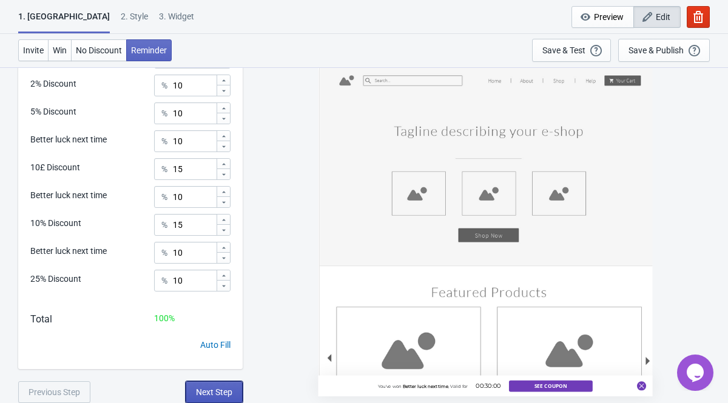
click at [226, 394] on span "Next Step" at bounding box center [214, 393] width 36 height 10
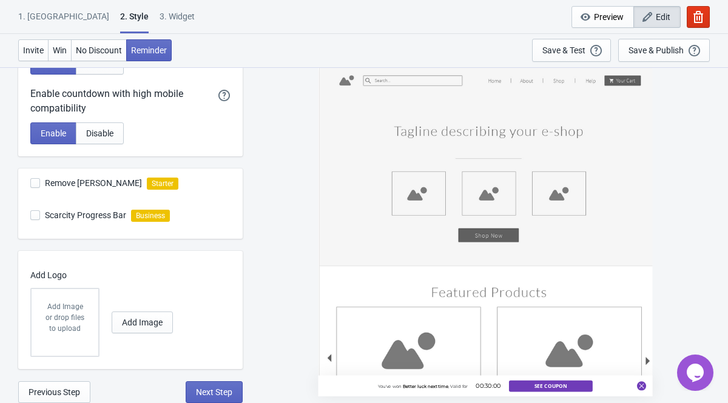
scroll to position [0, 0]
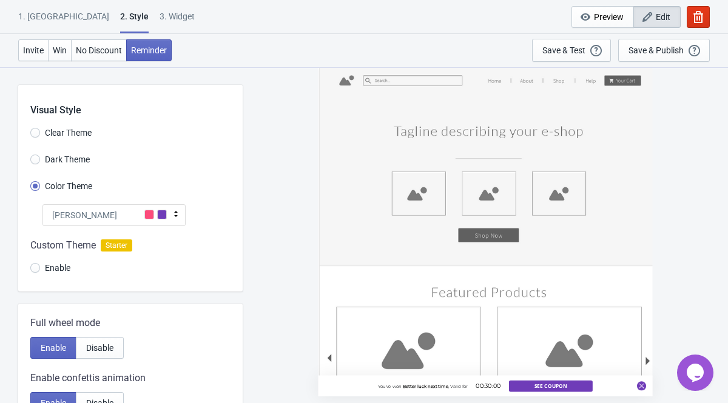
click at [44, 159] on label "Dark Theme" at bounding box center [59, 159] width 59 height 17
click at [40, 159] on input "Dark Theme" at bounding box center [35, 166] width 10 height 22
radio input "true"
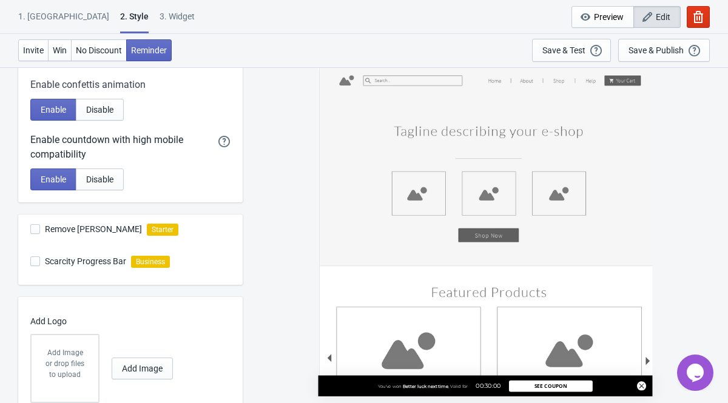
scroll to position [340, 0]
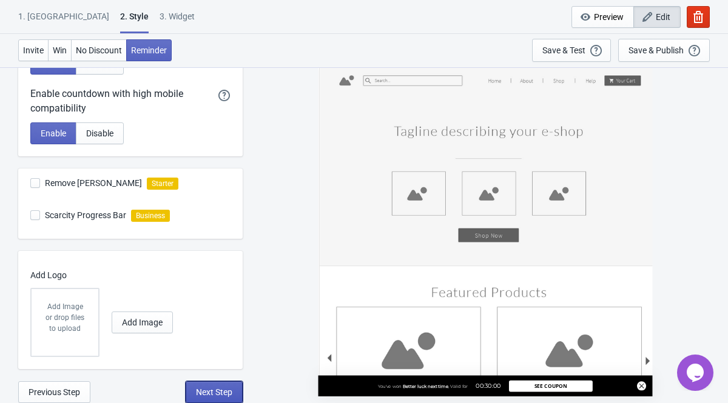
click at [209, 388] on span "Next Step" at bounding box center [214, 393] width 36 height 10
select select "once"
select select "1"
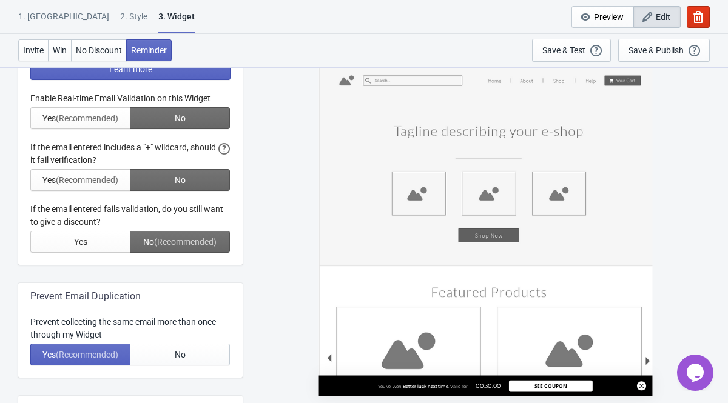
scroll to position [0, 0]
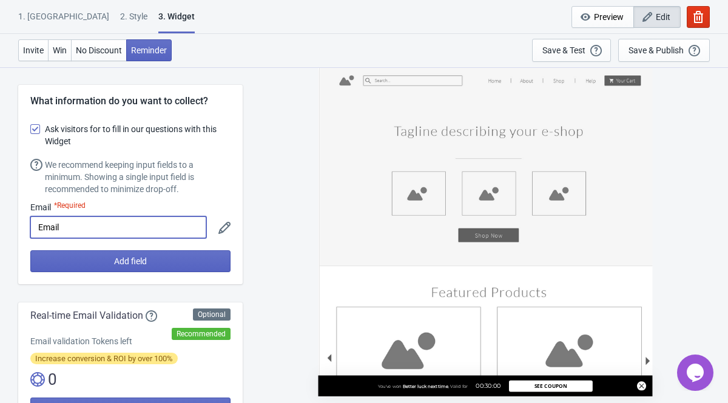
click at [133, 232] on input "Email" at bounding box center [118, 227] width 176 height 22
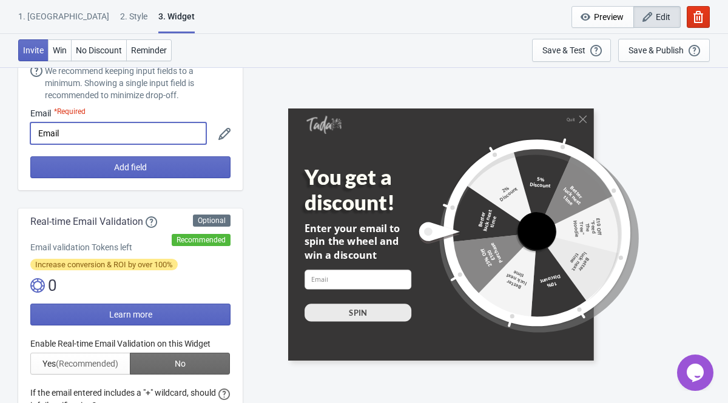
scroll to position [107, 0]
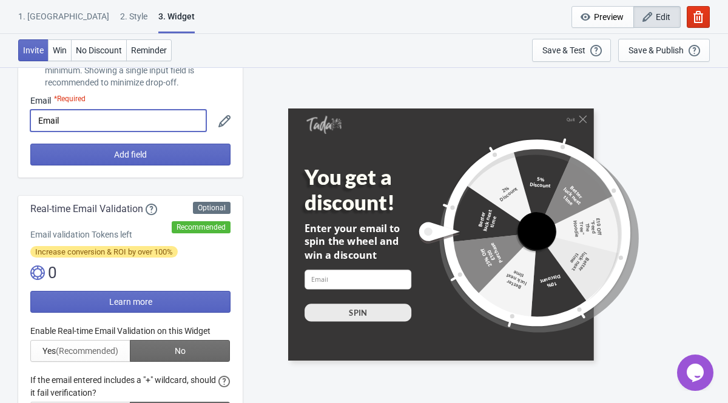
click at [42, 275] on img at bounding box center [37, 273] width 15 height 15
click at [118, 355] on div at bounding box center [130, 405] width 200 height 161
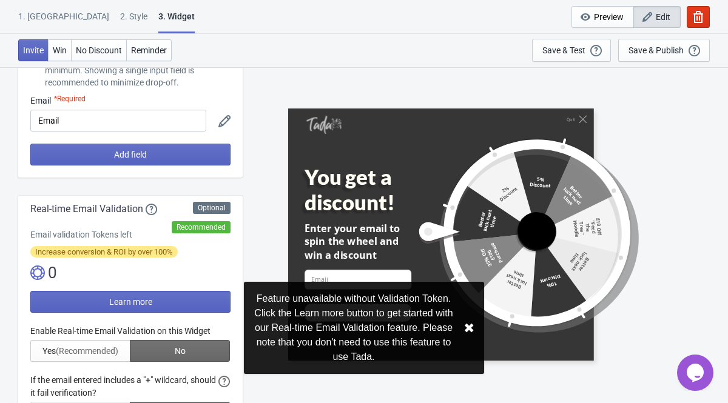
click at [468, 333] on button "✖︎" at bounding box center [468, 328] width 11 height 15
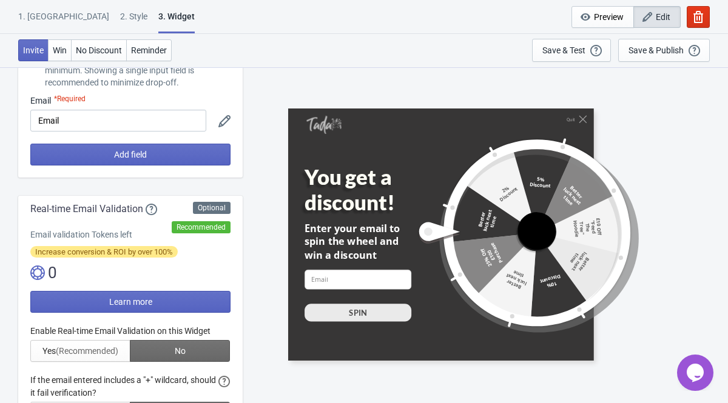
scroll to position [186, 0]
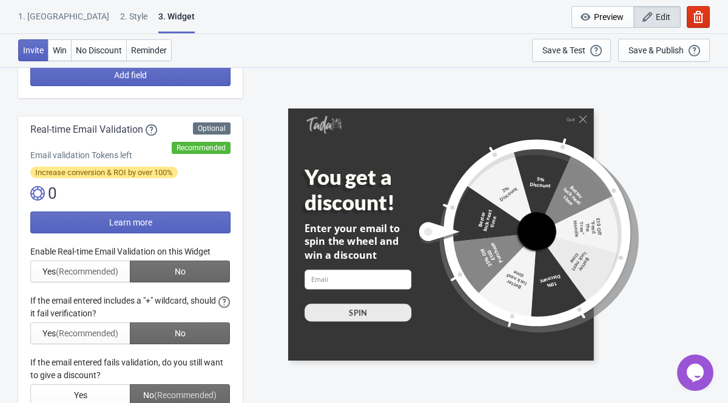
click at [86, 274] on div at bounding box center [130, 326] width 200 height 161
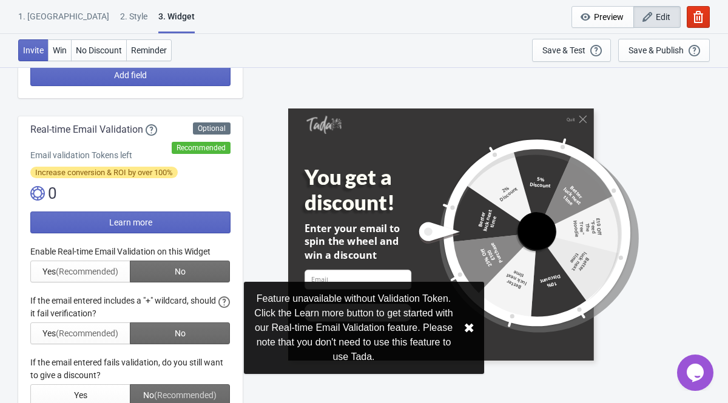
click at [86, 274] on div at bounding box center [130, 326] width 200 height 161
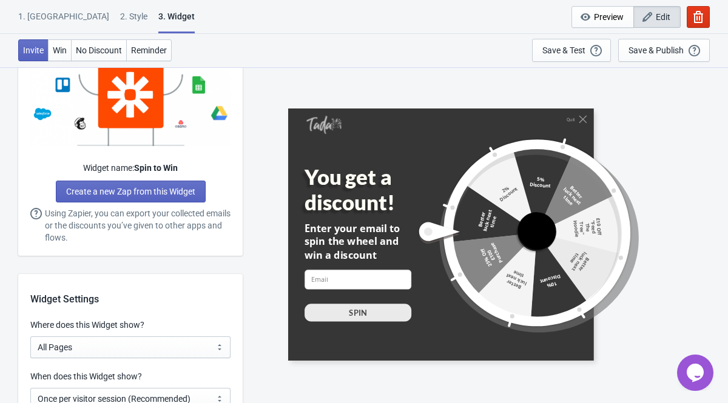
scroll to position [863, 0]
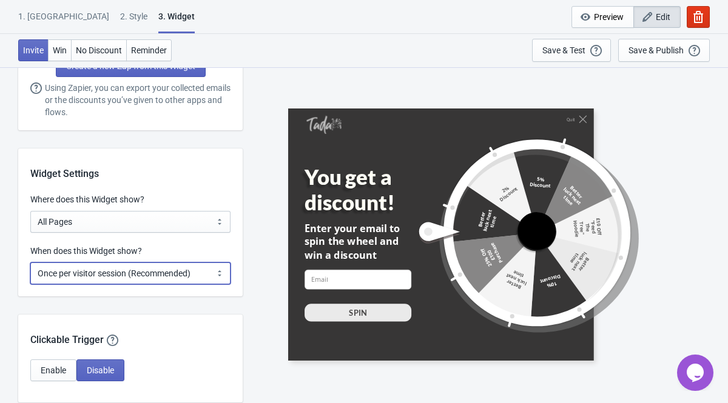
click at [159, 268] on select "Every new visit of page Once every period of time Once per visitor session (Rec…" at bounding box center [130, 274] width 200 height 22
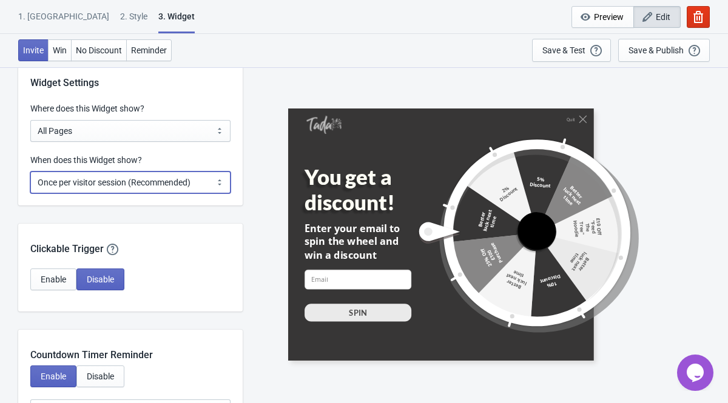
scroll to position [955, 0]
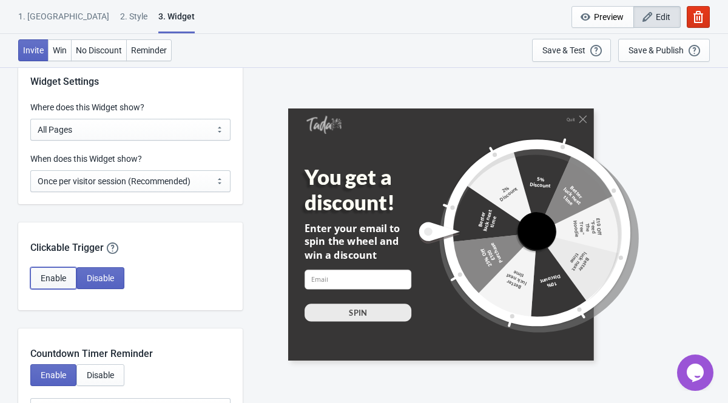
click at [58, 281] on span "Enable" at bounding box center [53, 278] width 25 height 10
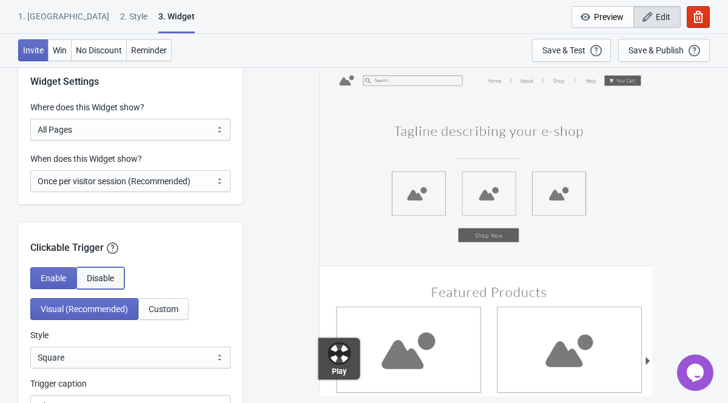
click at [89, 281] on span "Disable" at bounding box center [100, 278] width 27 height 10
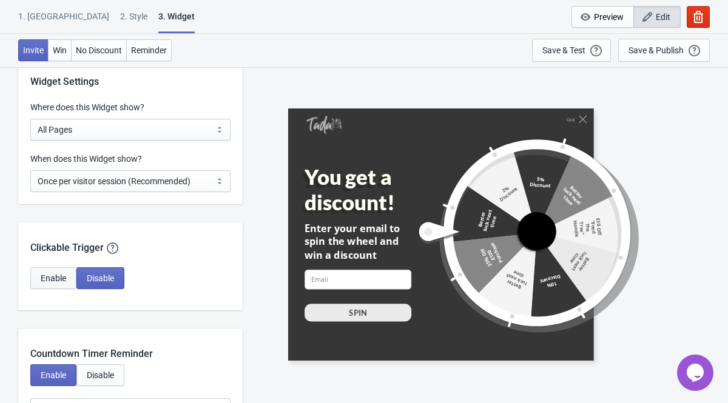
click at [63, 275] on span "Enable" at bounding box center [53, 278] width 25 height 10
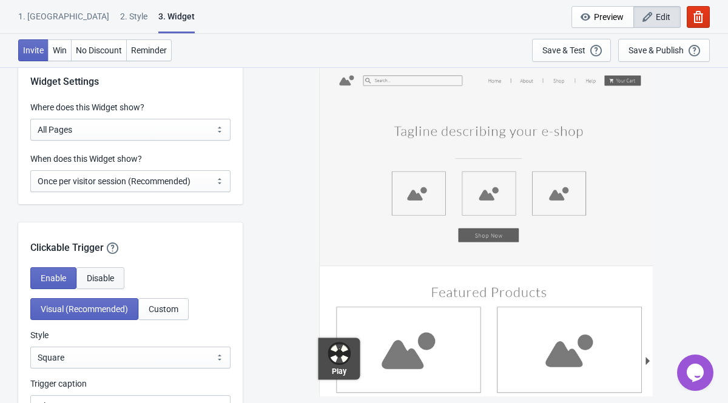
click at [101, 277] on span "Disable" at bounding box center [100, 278] width 27 height 10
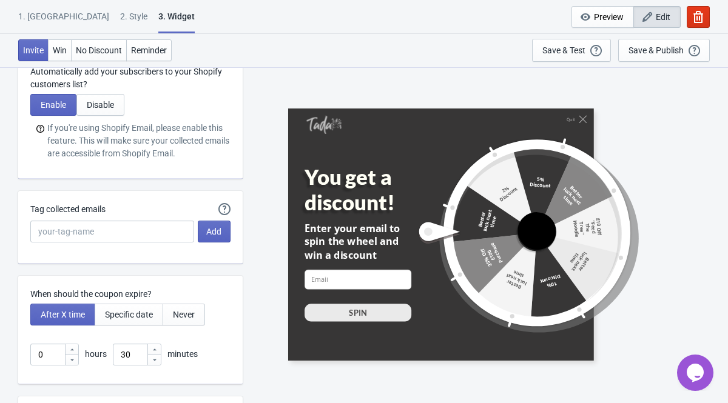
scroll to position [3061, 0]
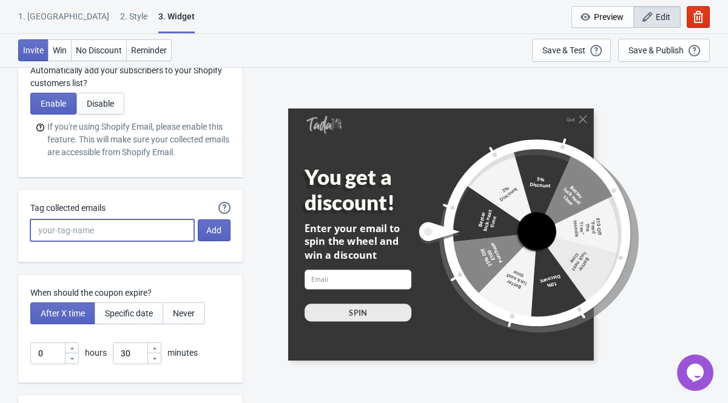
click at [151, 233] on input "Tag collected emails" at bounding box center [112, 231] width 164 height 22
type input "Spin-The-Wheel"
click at [214, 226] on span "Add" at bounding box center [213, 231] width 15 height 10
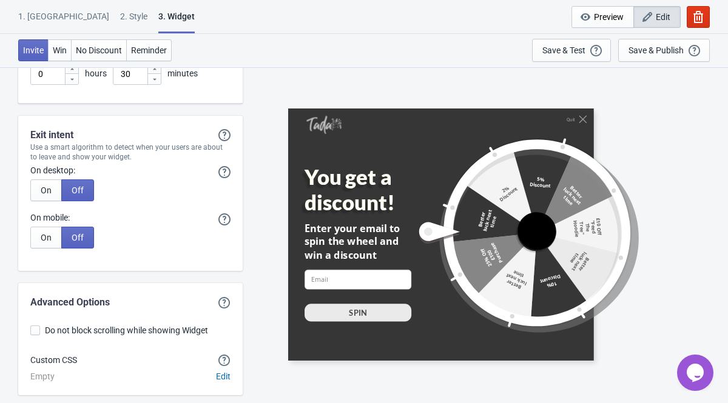
scroll to position [3385, 0]
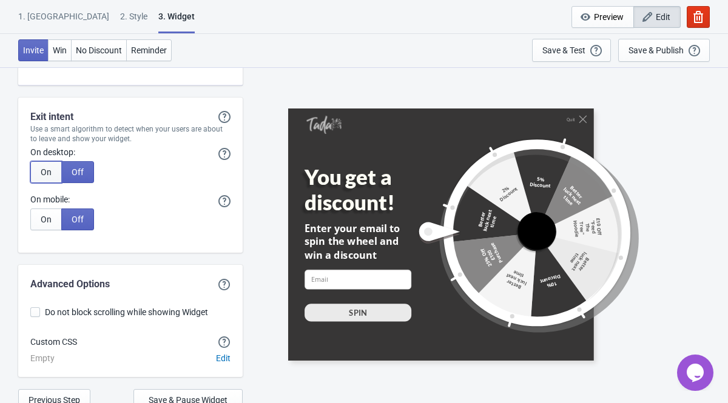
click at [55, 171] on button "On" at bounding box center [46, 172] width 32 height 22
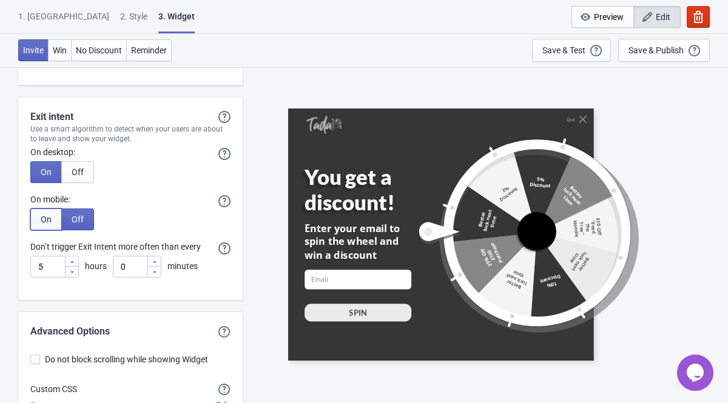
click at [57, 219] on button "On" at bounding box center [46, 220] width 32 height 22
click at [75, 169] on span "Off" at bounding box center [78, 172] width 12 height 10
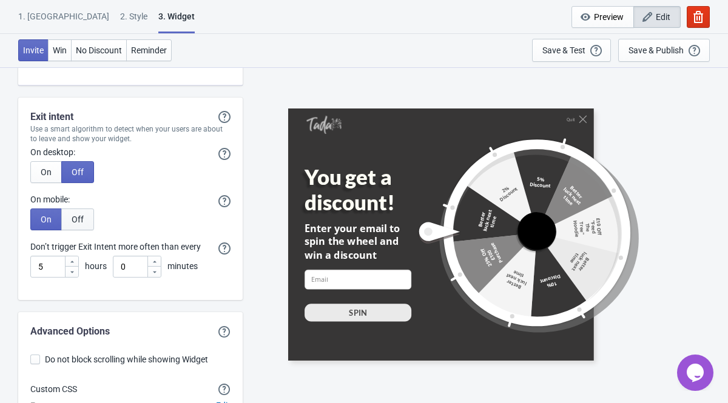
click at [75, 215] on span "Off" at bounding box center [78, 220] width 12 height 10
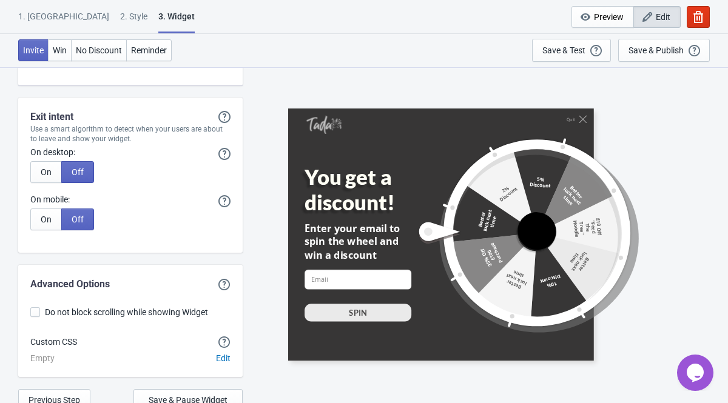
scroll to position [3418, 0]
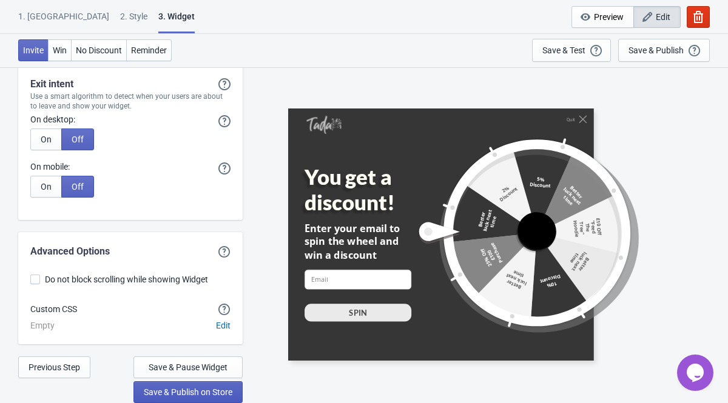
click at [170, 390] on span "Save & Publish on Store" at bounding box center [188, 393] width 89 height 10
click at [55, 370] on span "Previous Step" at bounding box center [55, 368] width 52 height 10
click at [70, 357] on button "Previous Step" at bounding box center [54, 368] width 72 height 22
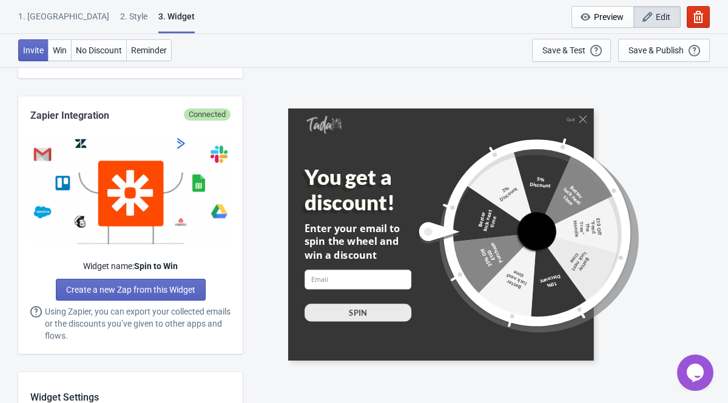
scroll to position [589, 0]
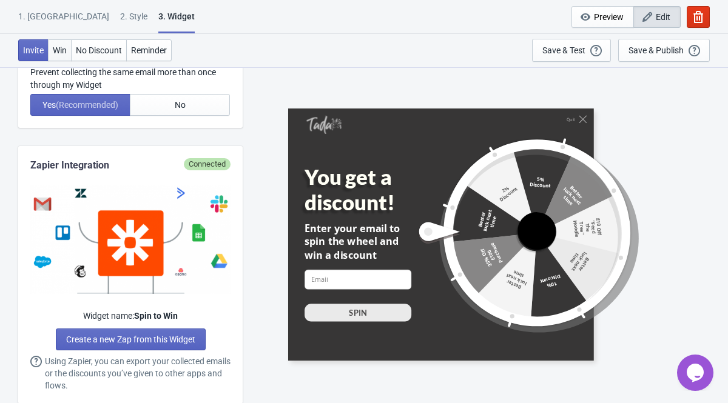
click at [60, 55] on button "Win" at bounding box center [60, 50] width 24 height 22
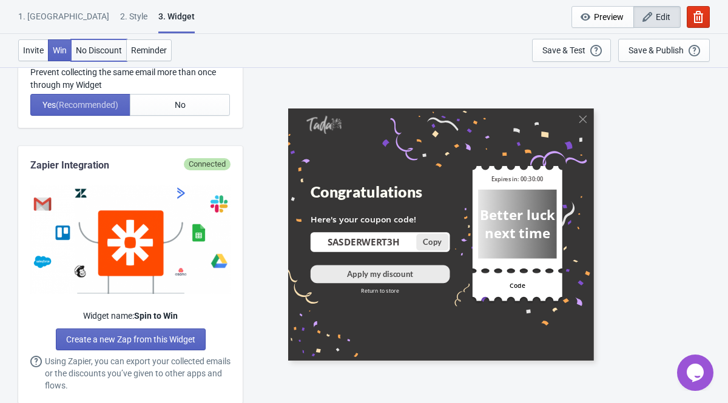
click at [95, 52] on span "No Discount" at bounding box center [99, 50] width 46 height 10
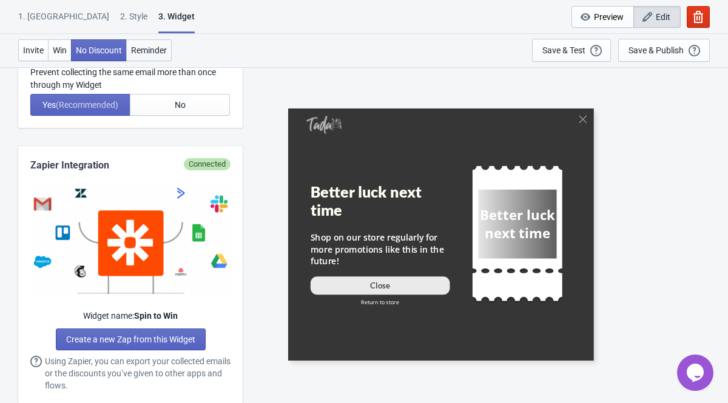
click at [144, 49] on span "Reminder" at bounding box center [149, 50] width 36 height 10
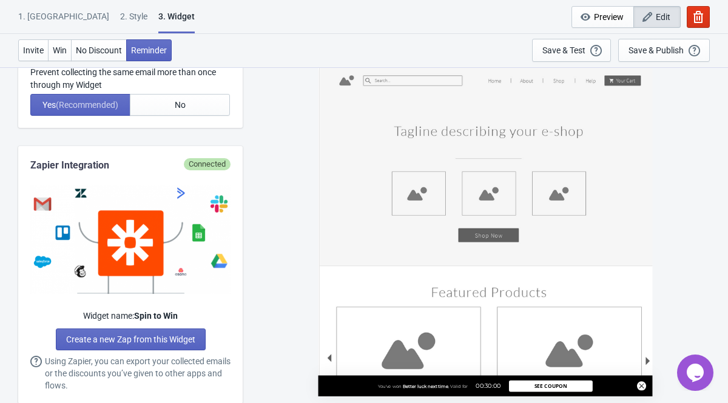
click at [120, 18] on div "2 . Style" at bounding box center [133, 20] width 27 height 21
click at [36, 17] on div "1. [GEOGRAPHIC_DATA]" at bounding box center [63, 20] width 91 height 21
click at [650, 15] on icon "button" at bounding box center [647, 17] width 12 height 12
click at [47, 24] on div "1. [GEOGRAPHIC_DATA]" at bounding box center [63, 20] width 91 height 21
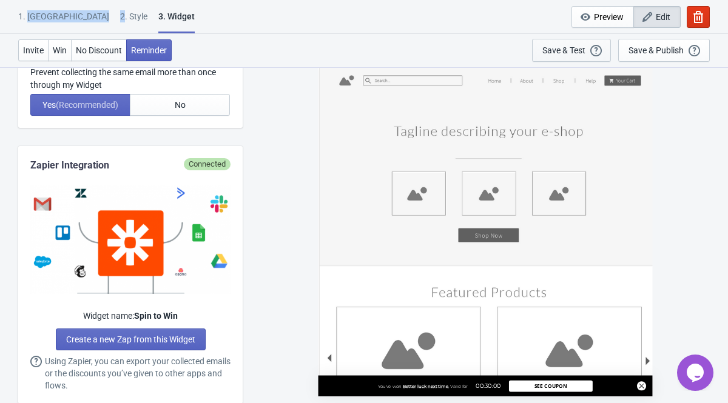
click at [566, 53] on div "Save & Test" at bounding box center [563, 50] width 43 height 10
click at [645, 54] on div "Save & Publish" at bounding box center [655, 50] width 55 height 10
click at [557, 55] on div "Save & Test Open a Widget Preview of your site so that you can try it out. It w…" at bounding box center [571, 50] width 58 height 13
click at [120, 24] on div "2 . Style" at bounding box center [133, 20] width 27 height 21
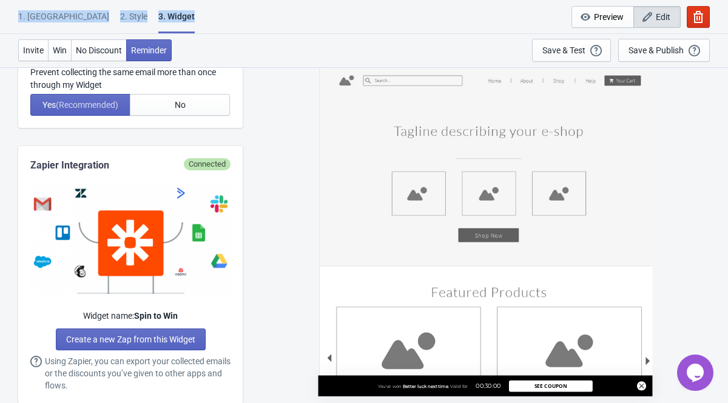
click at [120, 24] on div "2 . Style" at bounding box center [133, 20] width 27 height 21
click at [186, 19] on div "1. Coupon 2 . Style 3. Widget 1. Coupon 2 . Style 3. Widget Cancel Widget Previ…" at bounding box center [364, 17] width 728 height 34
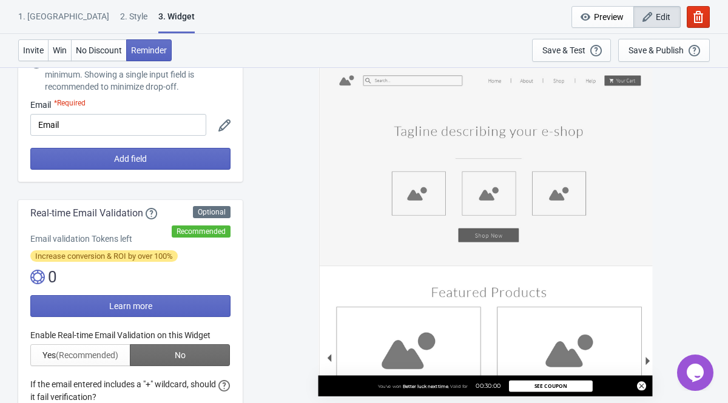
scroll to position [0, 0]
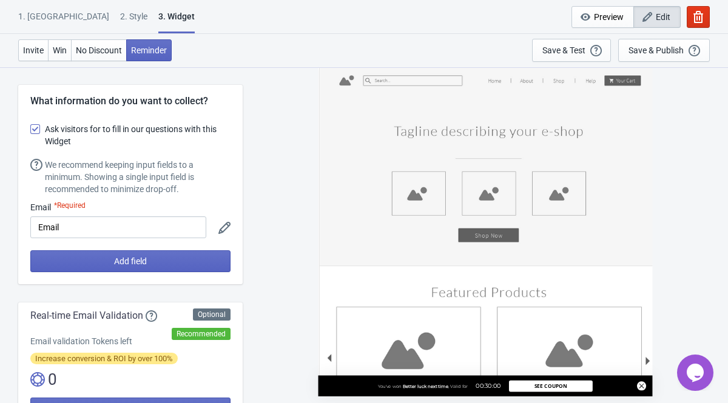
click at [82, 206] on div "*Required" at bounding box center [70, 207] width 32 height 12
click at [227, 226] on icon at bounding box center [224, 228] width 12 height 12
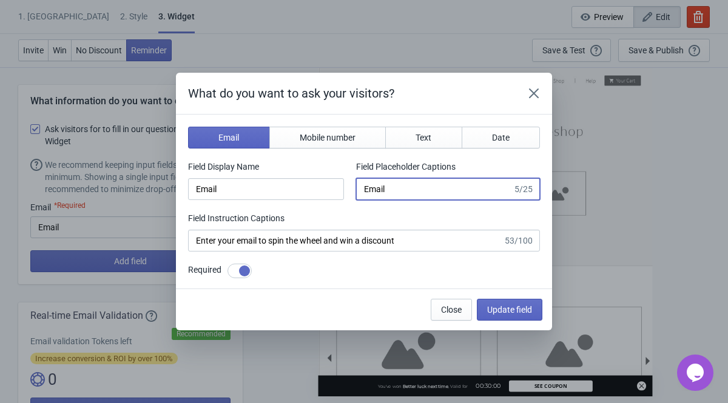
click at [401, 198] on input "Email" at bounding box center [434, 189] width 156 height 22
type input "hello@shadowboundapparel."
click at [488, 308] on span "Update field" at bounding box center [509, 310] width 45 height 10
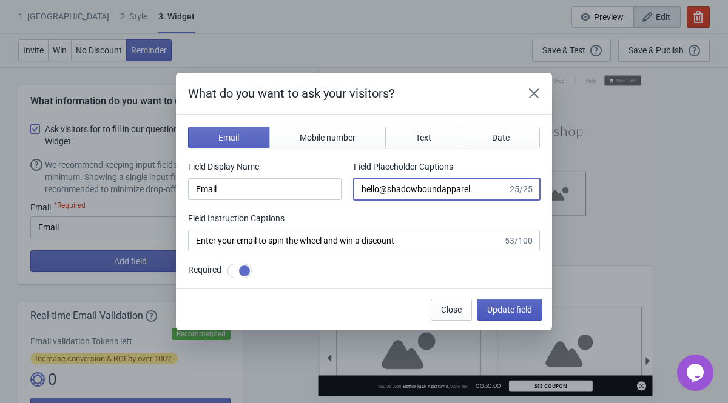
type input "hello@shadowboundapparel."
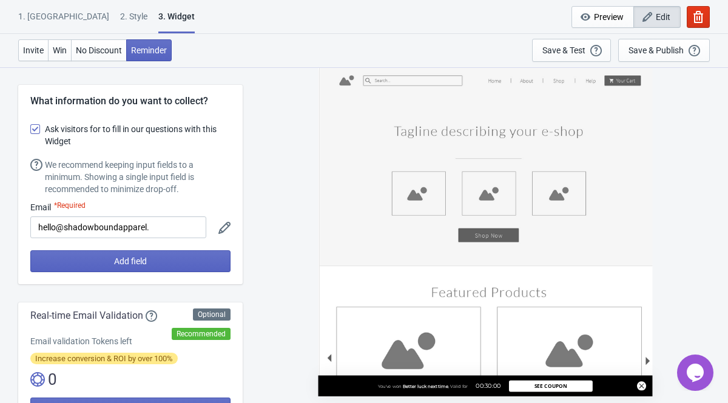
click at [120, 17] on div "2 . Style" at bounding box center [133, 20] width 27 height 21
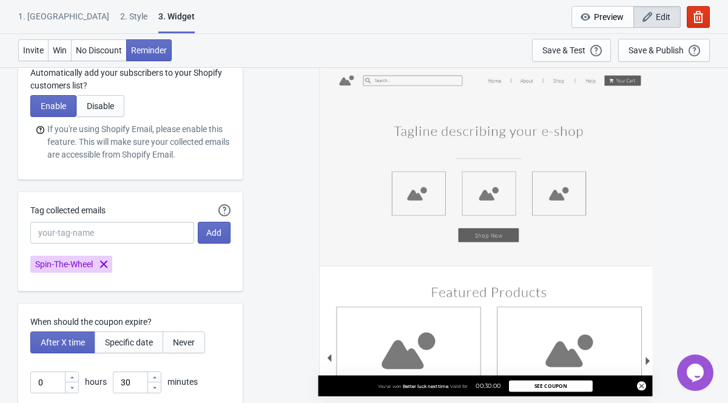
scroll to position [3418, 0]
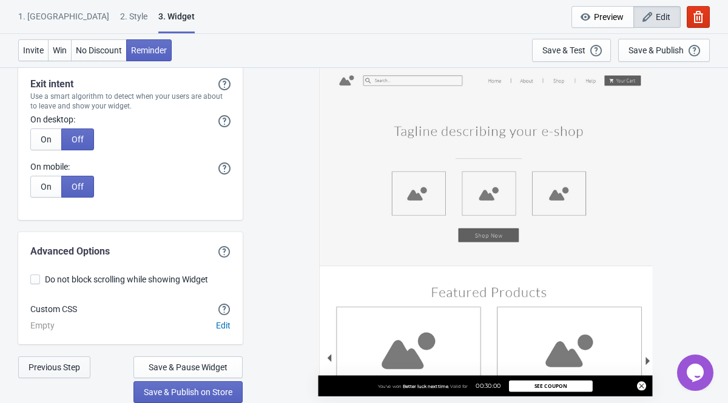
click at [58, 370] on span "Previous Step" at bounding box center [55, 368] width 52 height 10
click at [166, 372] on span "Save & Pause Widget" at bounding box center [188, 368] width 79 height 10
click at [79, 375] on button "Previous Step" at bounding box center [54, 368] width 72 height 22
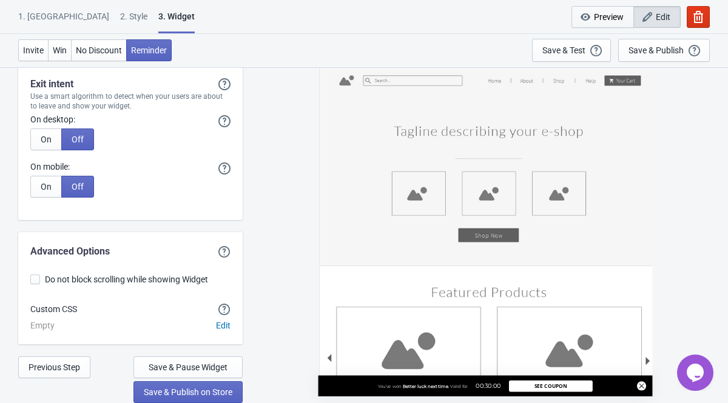
click at [594, 19] on span "Preview" at bounding box center [609, 17] width 30 height 10
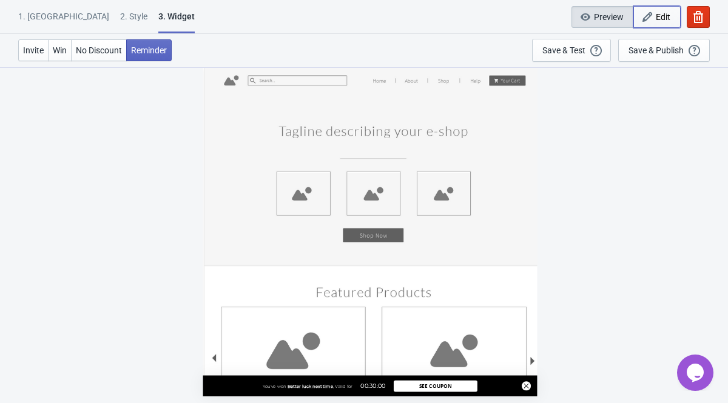
click at [639, 11] on button "Edit" at bounding box center [656, 17] width 47 height 22
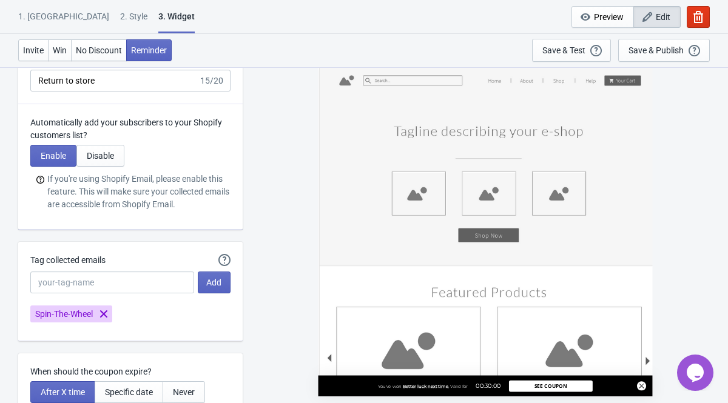
scroll to position [3418, 0]
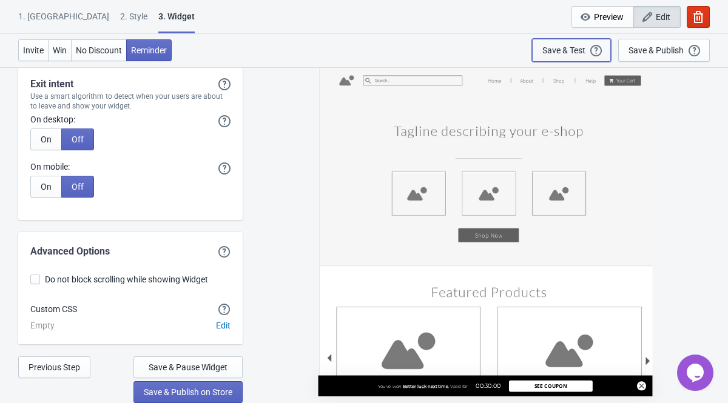
click at [576, 59] on button "Save & Test Open a Widget Preview of your site so that you can try it out. It w…" at bounding box center [571, 50] width 79 height 23
click at [78, 374] on button "Previous Step" at bounding box center [54, 368] width 72 height 22
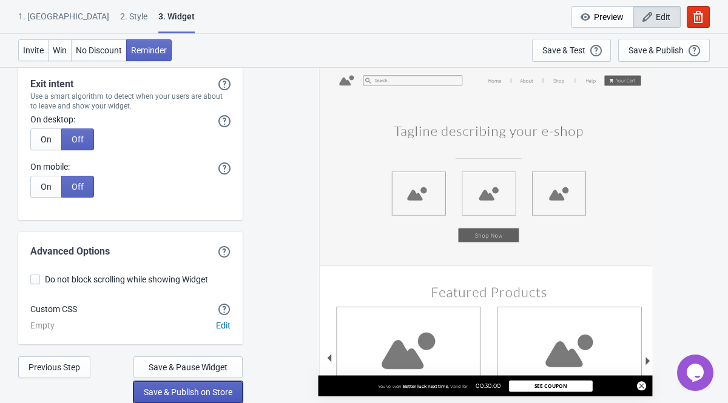
click at [172, 394] on span "Save & Publish on Store" at bounding box center [188, 393] width 89 height 10
click at [191, 361] on button "Save & Pause Widget" at bounding box center [187, 368] width 109 height 22
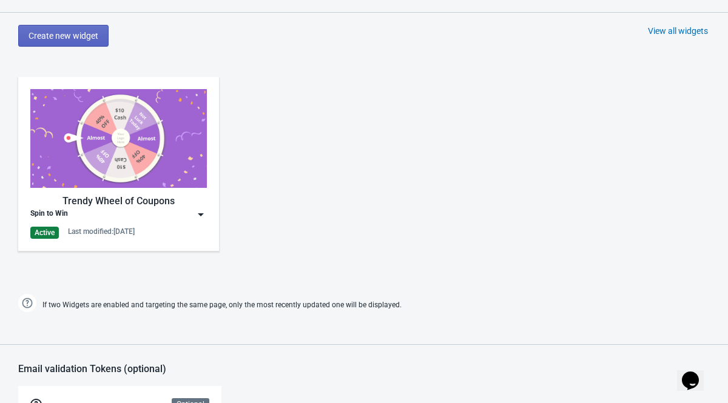
scroll to position [571, 0]
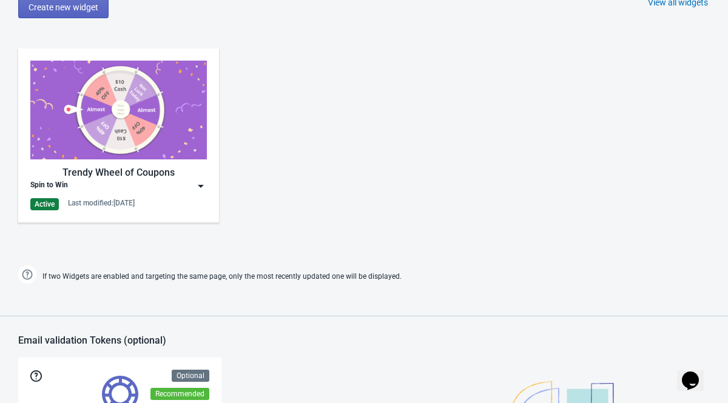
click at [128, 183] on div "Spin to Win" at bounding box center [118, 186] width 176 height 12
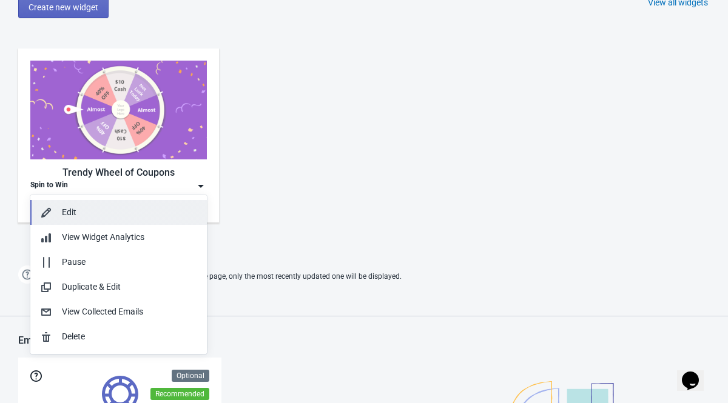
click at [105, 211] on div "Edit" at bounding box center [129, 212] width 135 height 13
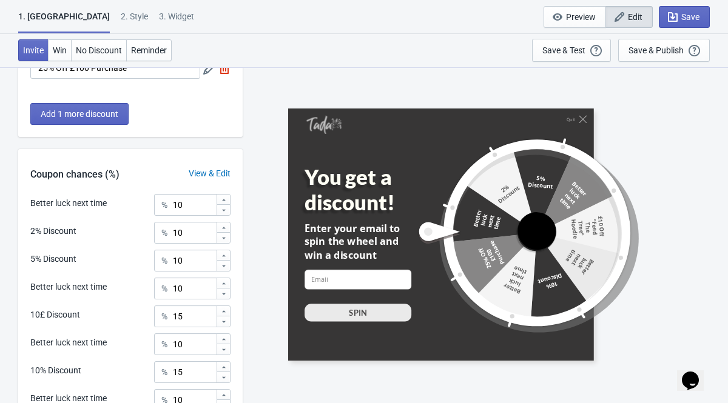
scroll to position [628, 0]
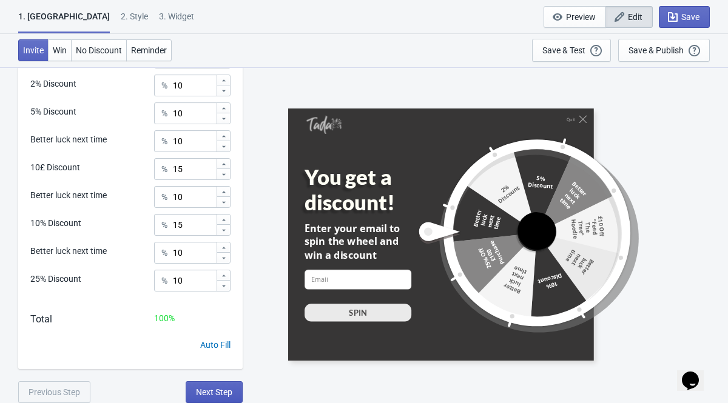
click at [223, 393] on span "Next Step" at bounding box center [214, 393] width 36 height 10
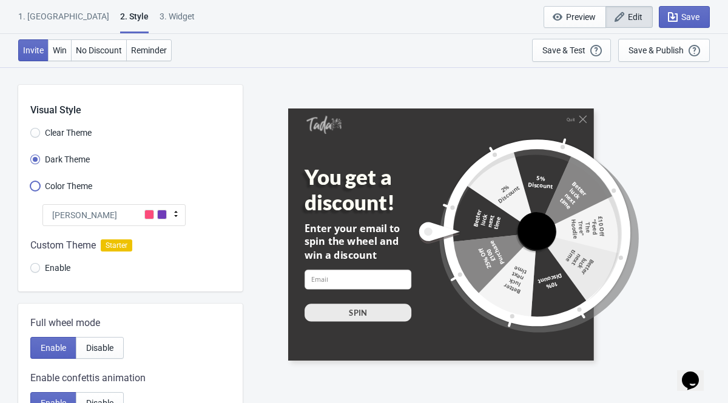
click at [36, 185] on input "Color Theme" at bounding box center [35, 192] width 10 height 22
radio input "true"
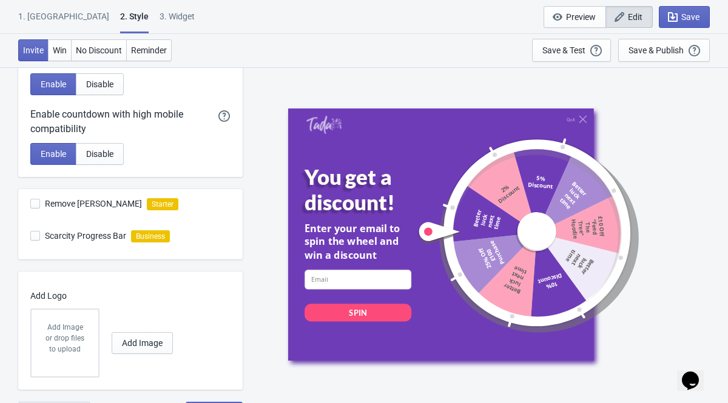
scroll to position [340, 0]
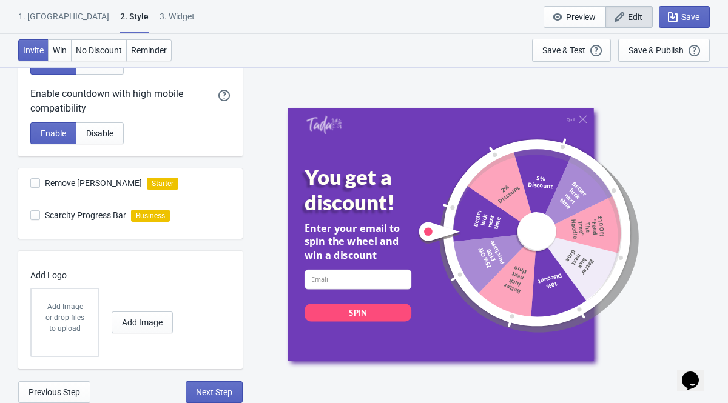
click at [210, 380] on div "Visual Style Clear Theme Dark Theme Color Theme Tada Tada Red Rose Pink World M…" at bounding box center [130, 74] width 224 height 658
click at [210, 392] on span "Next Step" at bounding box center [214, 393] width 36 height 10
select select "once"
select select "1"
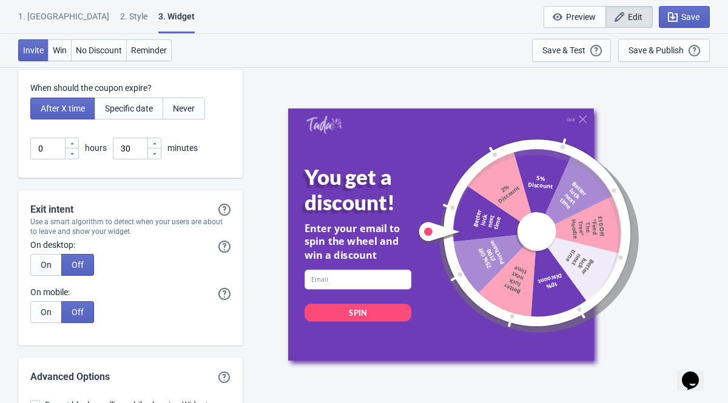
scroll to position [3418, 0]
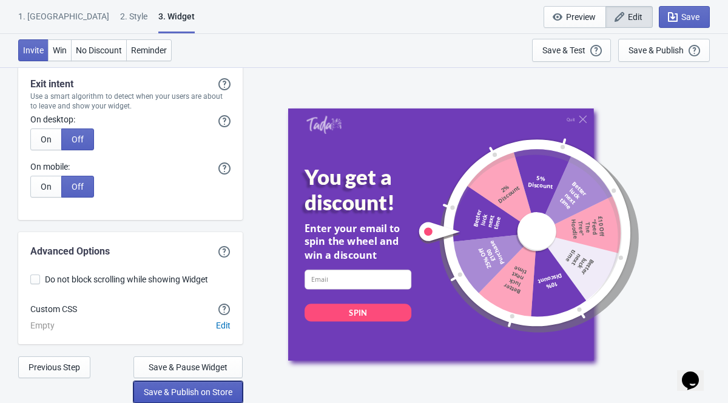
click at [198, 392] on span "Save & Publish on Store" at bounding box center [188, 393] width 89 height 10
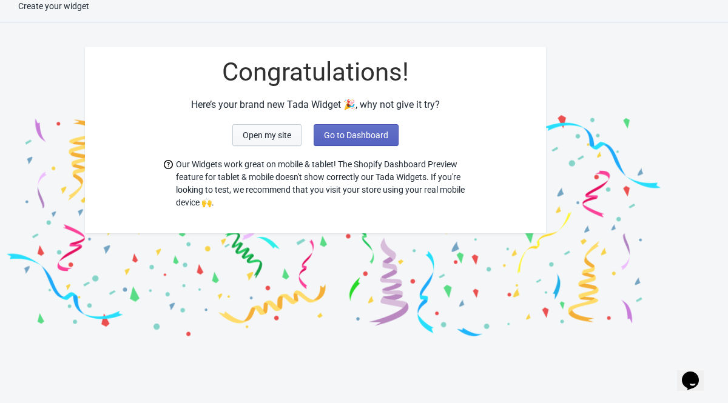
click at [265, 144] on button "Open my site" at bounding box center [266, 135] width 69 height 22
click at [340, 138] on span "Go to Dashboard" at bounding box center [356, 135] width 64 height 10
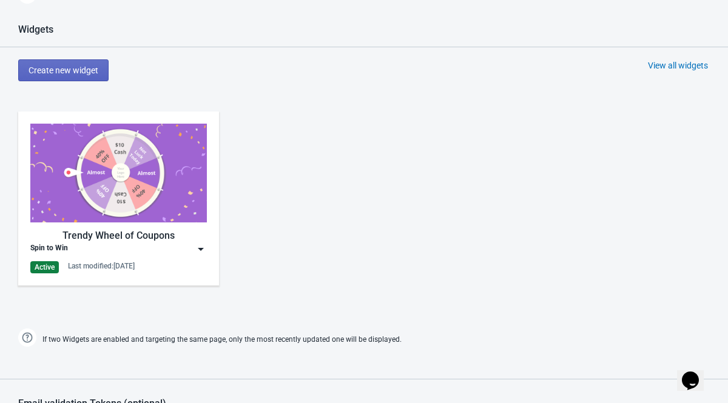
scroll to position [532, 0]
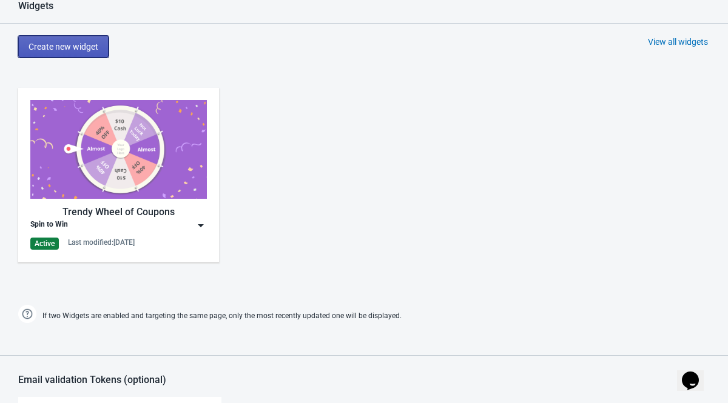
click at [57, 51] on span "Create new widget" at bounding box center [64, 47] width 70 height 10
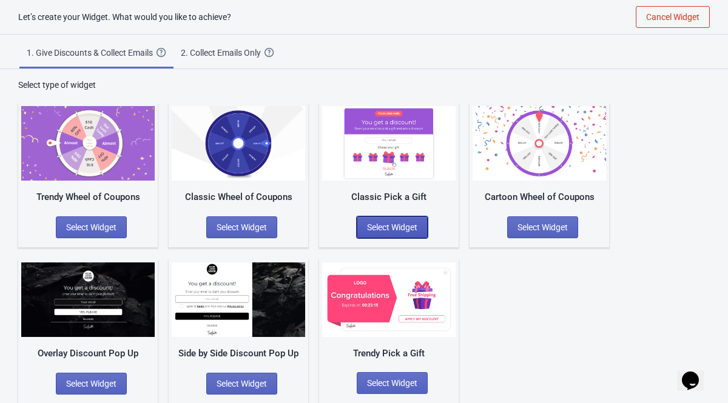
click at [373, 223] on span "Select Widget" at bounding box center [392, 228] width 50 height 10
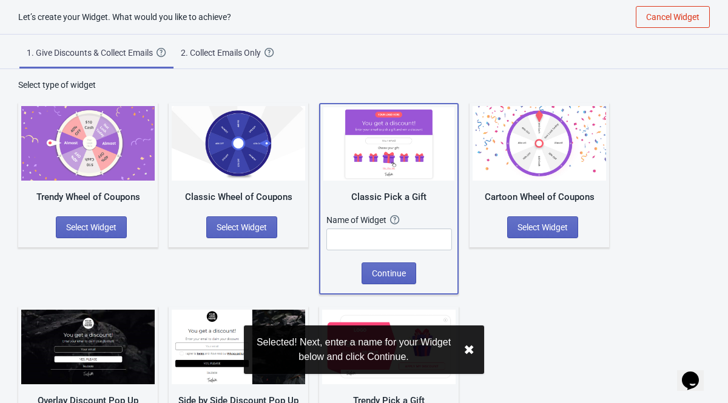
click at [469, 352] on button "✖︎" at bounding box center [468, 350] width 11 height 15
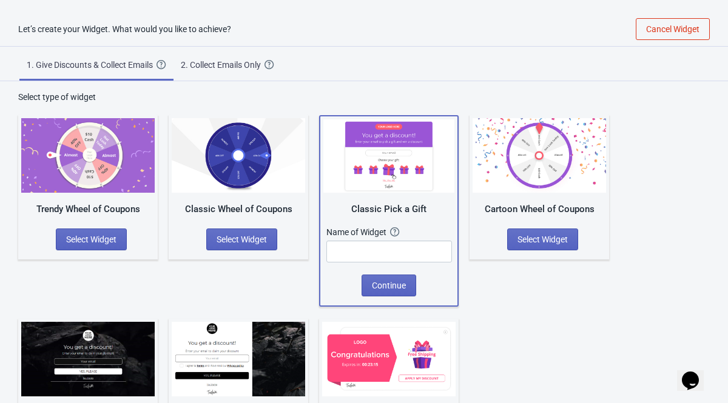
scroll to position [59, 0]
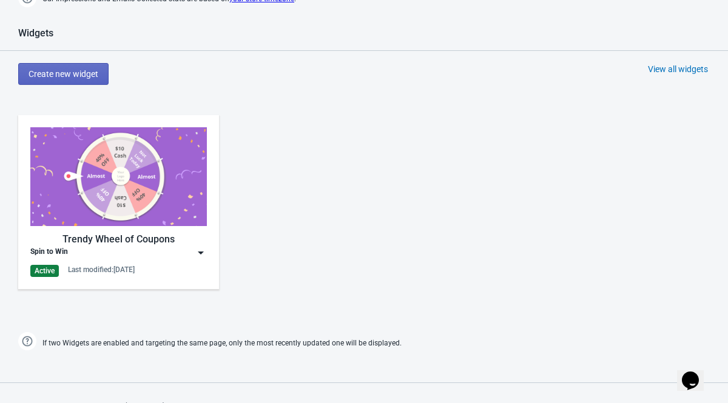
scroll to position [507, 0]
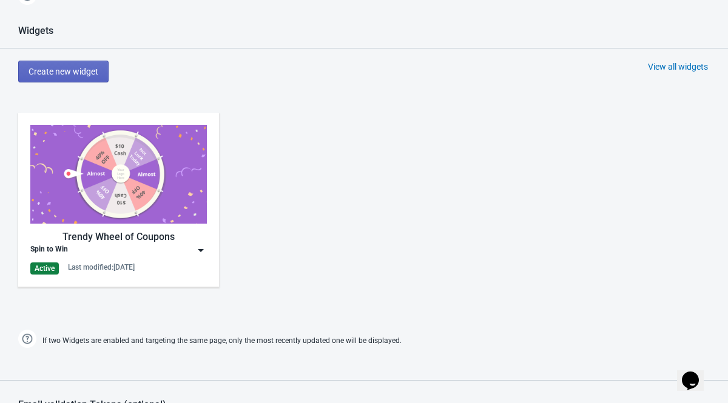
click at [203, 255] on img at bounding box center [201, 250] width 12 height 12
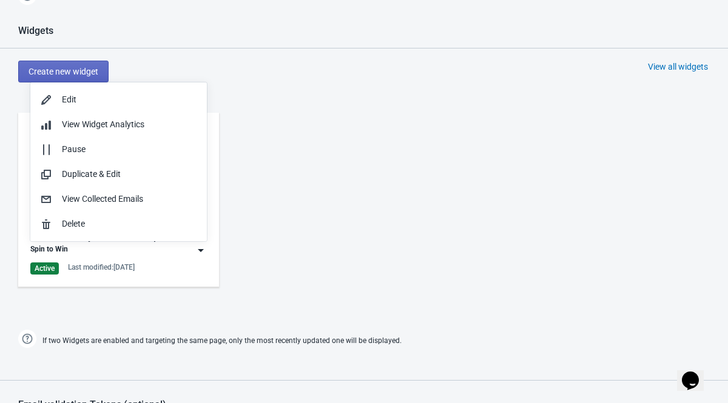
click at [270, 182] on div "Trendy Wheel of Coupons Spin to Win Active Last modified: 12.8.2025" at bounding box center [364, 210] width 728 height 218
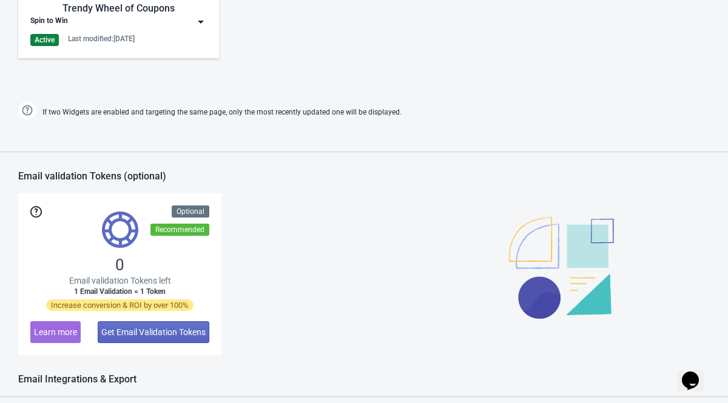
scroll to position [737, 0]
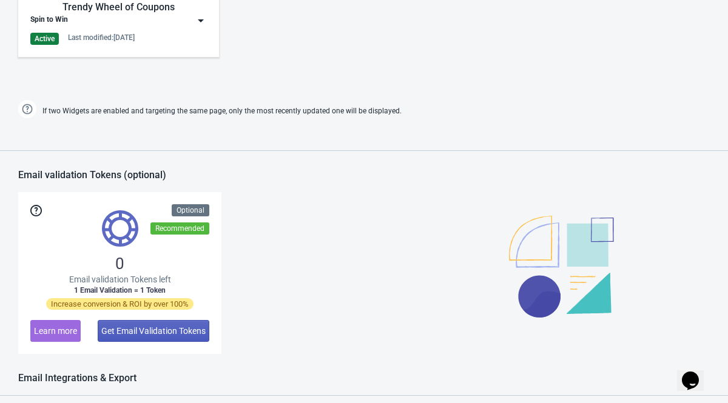
click at [115, 324] on button "Get Email Validation Tokens" at bounding box center [154, 331] width 112 height 22
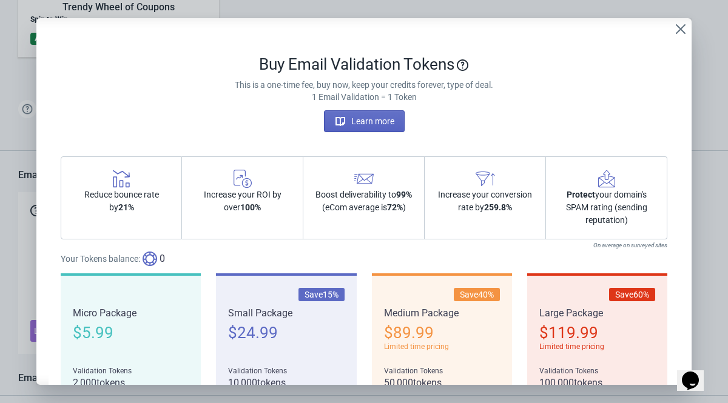
scroll to position [90, 0]
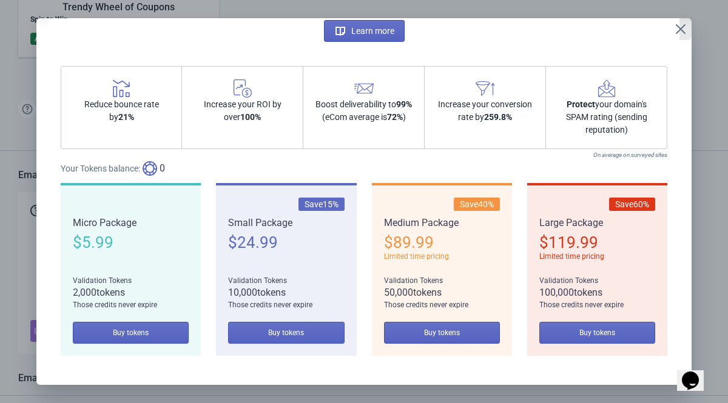
click at [682, 33] on icon "Close" at bounding box center [680, 29] width 12 height 12
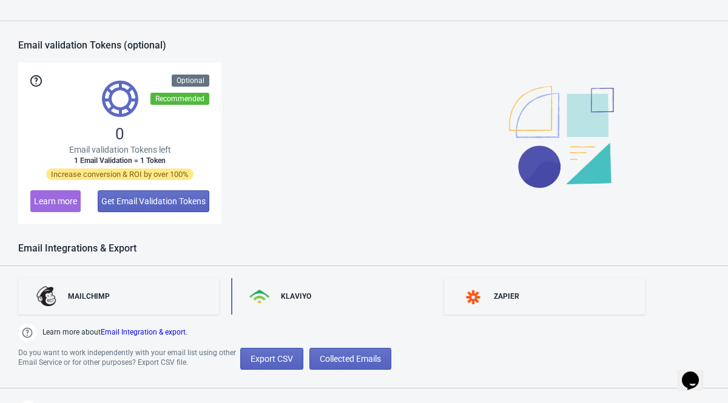
scroll to position [866, 0]
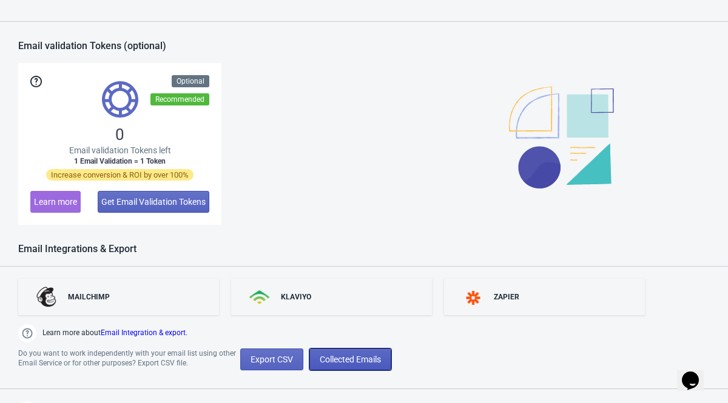
click at [360, 357] on span "Collected Emails" at bounding box center [350, 360] width 61 height 10
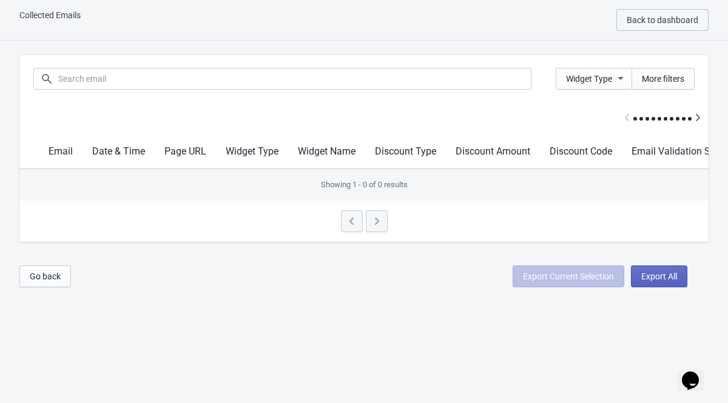
scroll to position [12, 0]
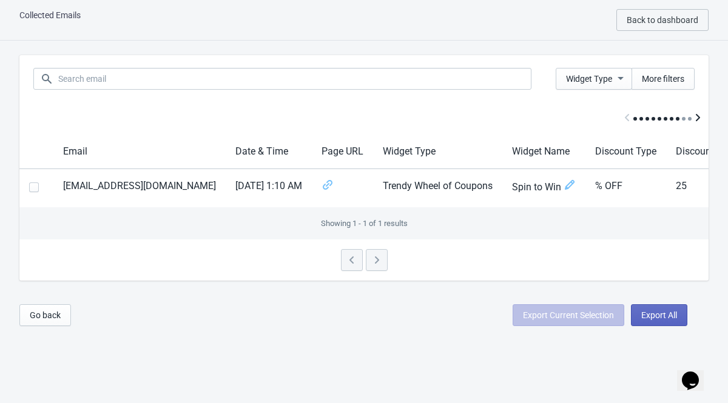
click at [697, 117] on icon "Scroll table right one column" at bounding box center [697, 118] width 12 height 12
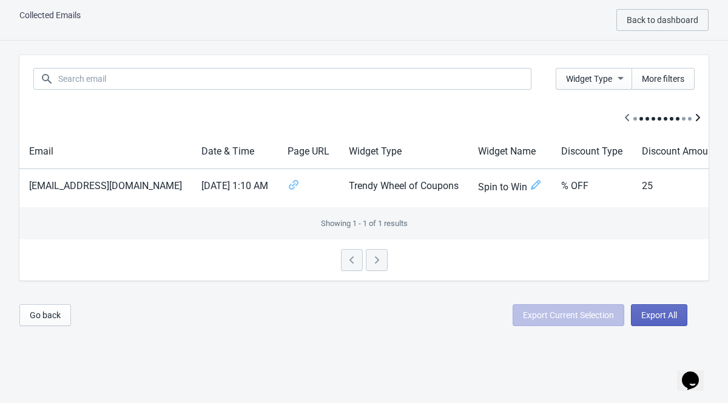
click at [697, 117] on icon "Scroll table right one column" at bounding box center [697, 118] width 12 height 12
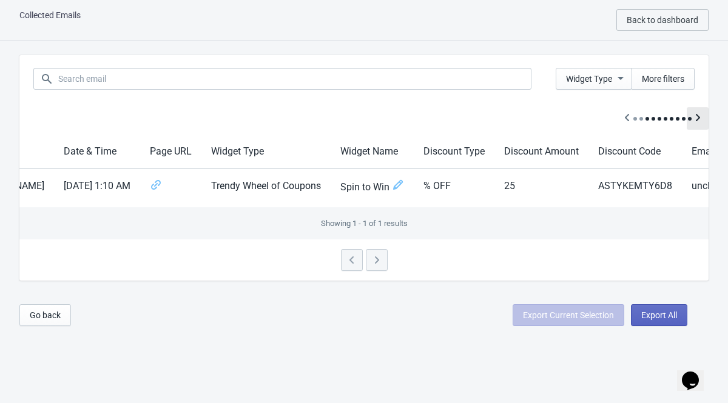
click at [697, 117] on icon "Scroll table right one column" at bounding box center [697, 118] width 12 height 12
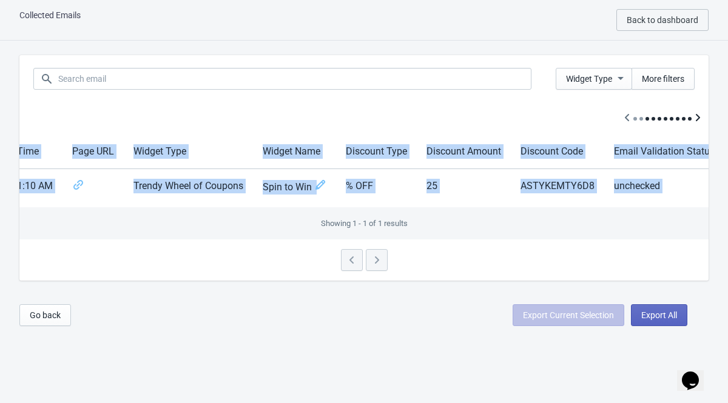
click at [697, 117] on div at bounding box center [363, 118] width 689 height 32
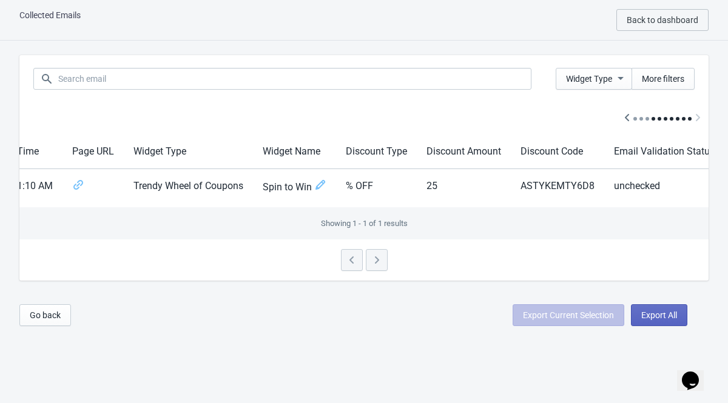
click at [575, 126] on div at bounding box center [363, 118] width 689 height 32
click at [63, 313] on button "Go back" at bounding box center [45, 315] width 52 height 22
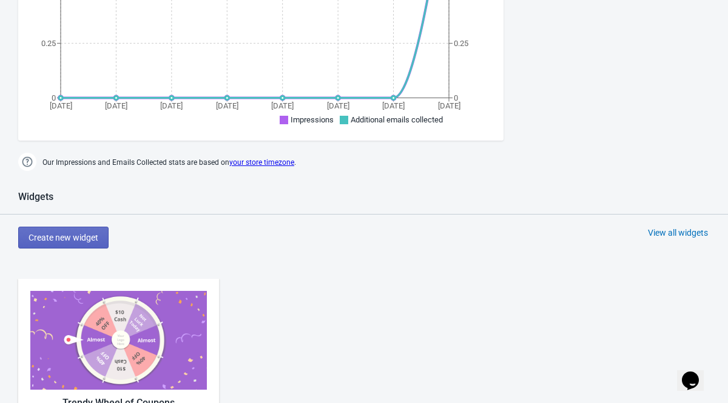
scroll to position [463, 0]
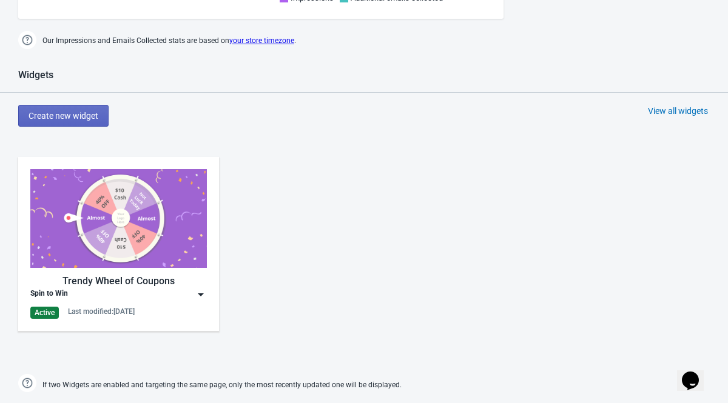
click at [139, 274] on div "Trendy Wheel of Coupons" at bounding box center [118, 281] width 176 height 15
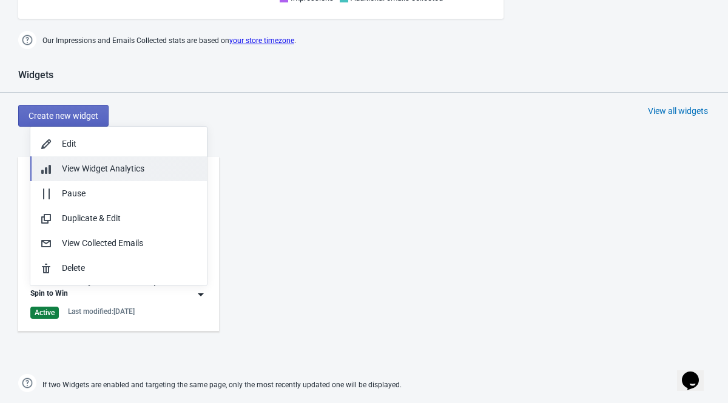
click at [156, 163] on div "View Widget Analytics" at bounding box center [129, 169] width 135 height 13
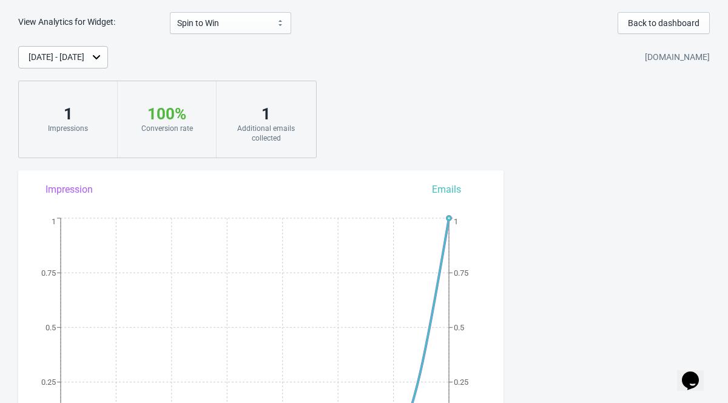
click at [627, 37] on div "View Analytics for Widget: Spin to Win Spin to Win Back to dashboard Aug 5, 202…" at bounding box center [364, 262] width 728 height 500
click at [632, 27] on span "Back to dashboard" at bounding box center [664, 23] width 72 height 10
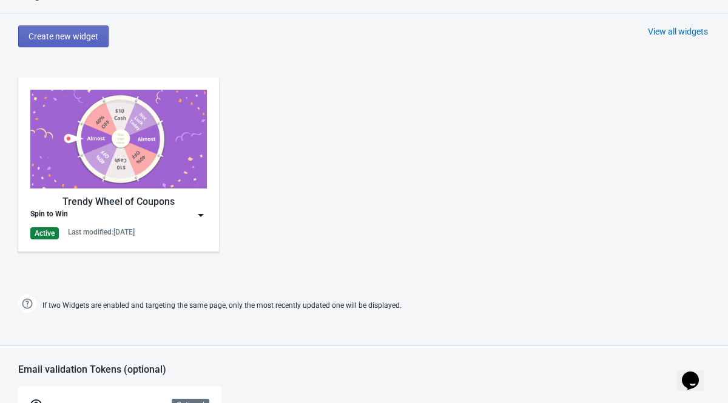
scroll to position [540, 0]
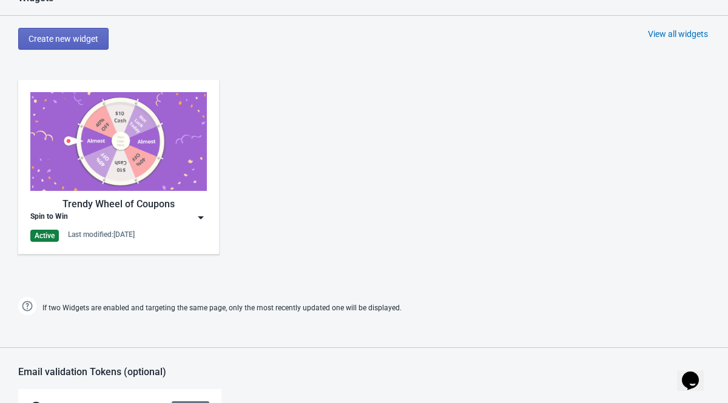
click at [164, 221] on div "Spin to Win" at bounding box center [118, 218] width 176 height 12
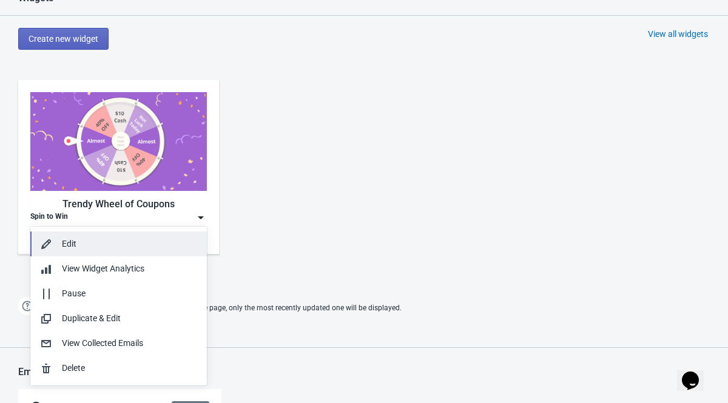
click at [158, 238] on div "Edit" at bounding box center [129, 244] width 135 height 13
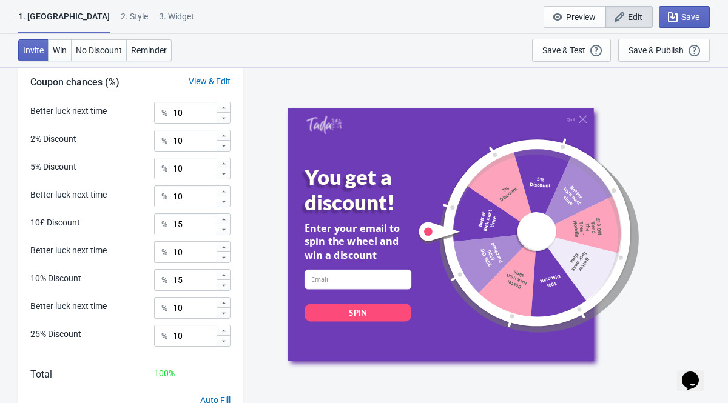
scroll to position [628, 0]
